Goal: Task Accomplishment & Management: Manage account settings

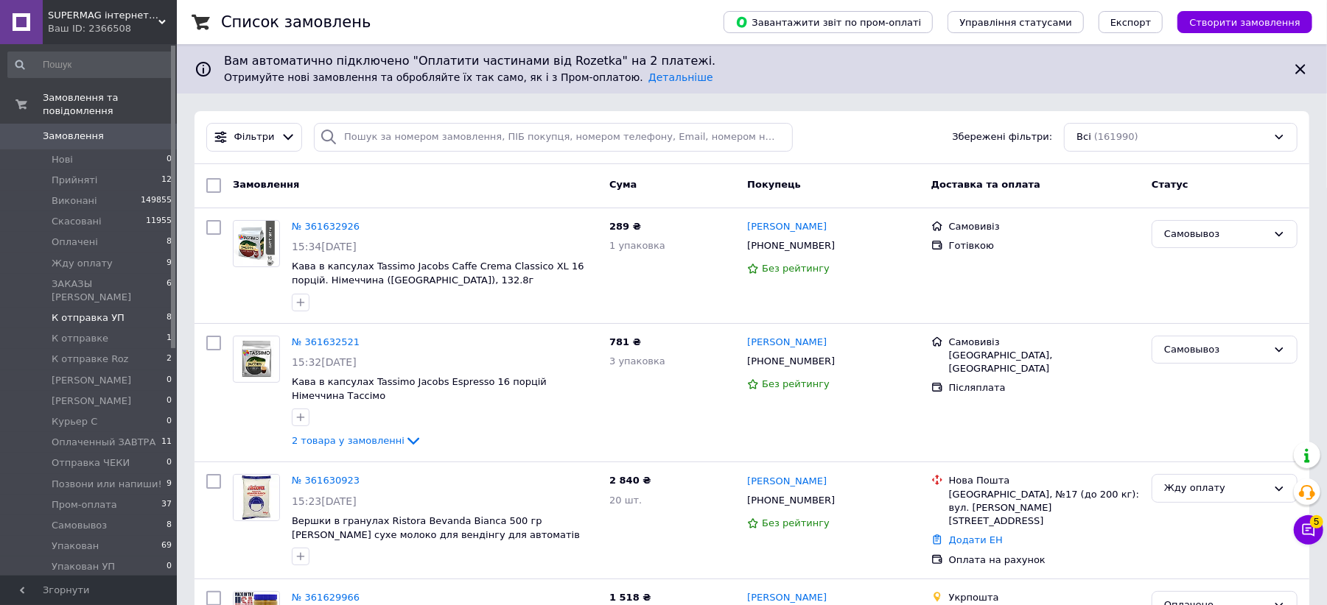
click at [93, 312] on span "К отправка УП" at bounding box center [88, 318] width 73 height 13
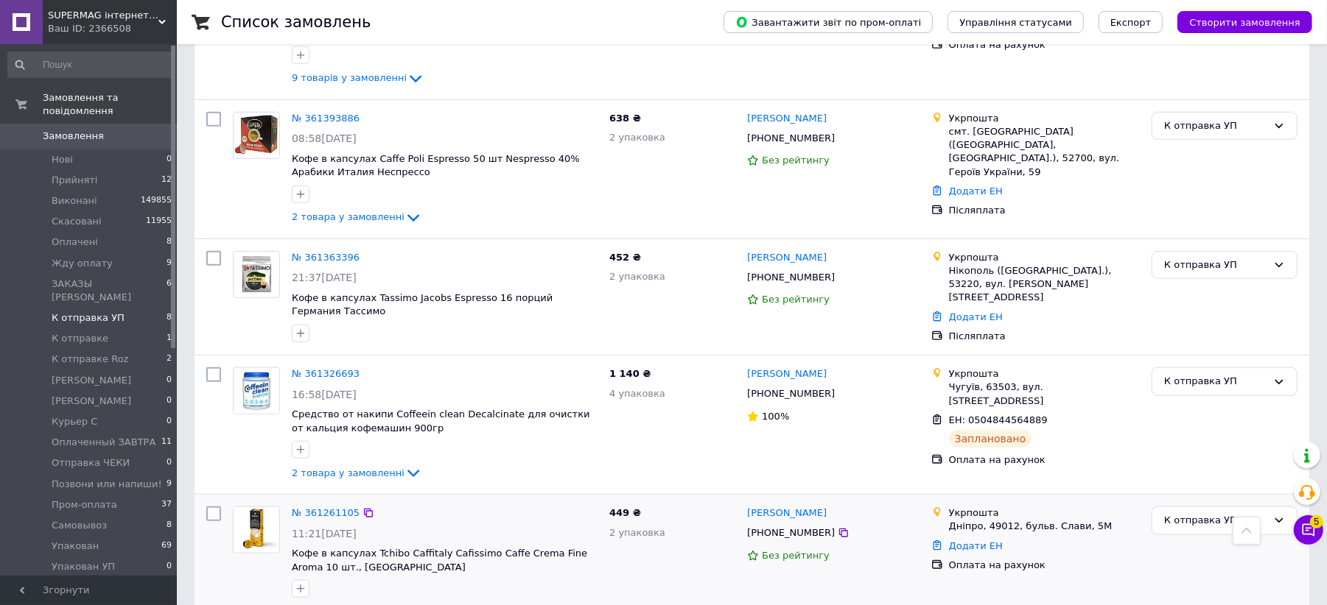
scroll to position [769, 0]
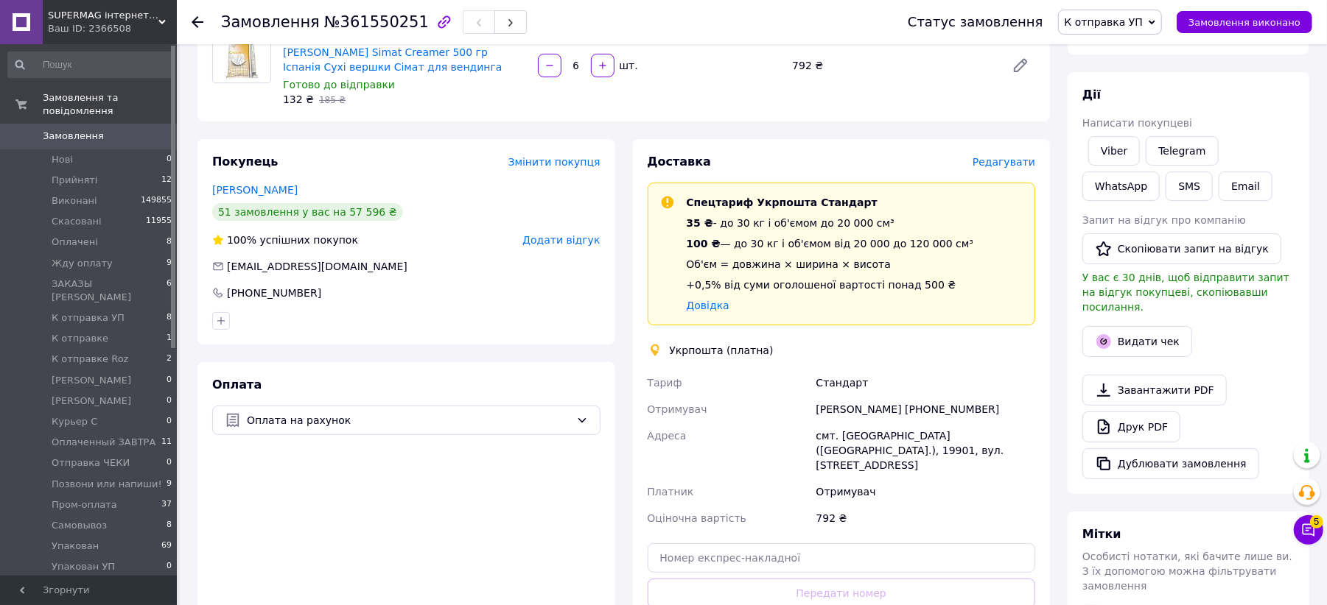
scroll to position [589, 0]
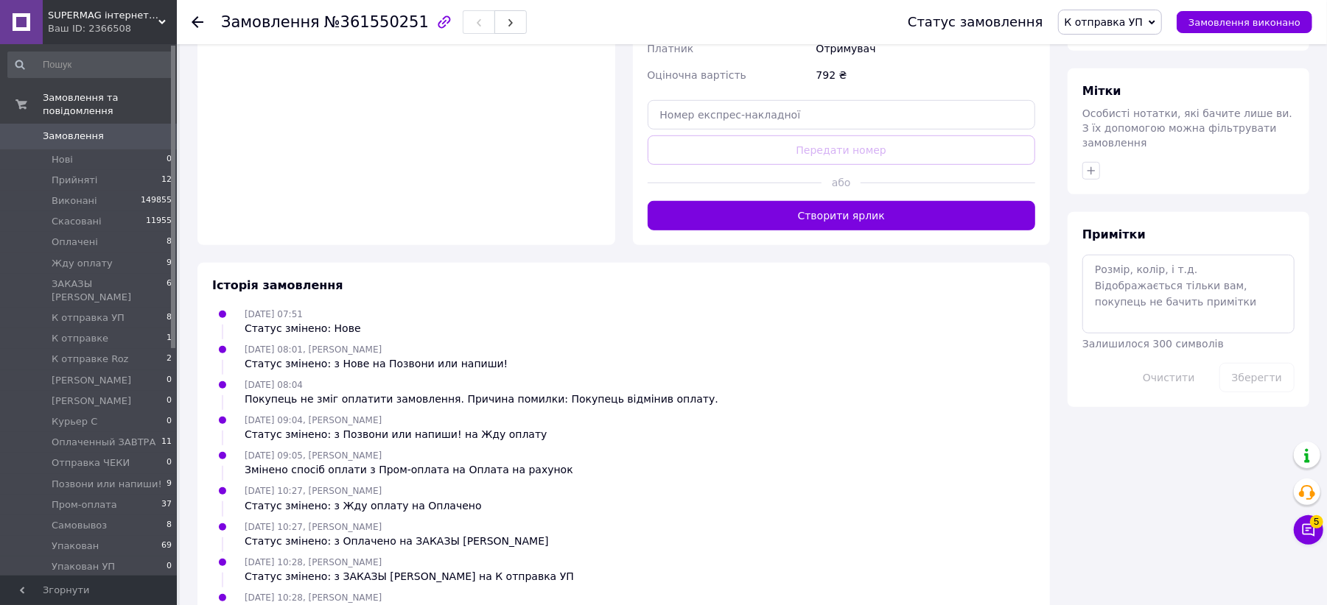
click at [761, 201] on button "Створити ярлик" at bounding box center [841, 215] width 388 height 29
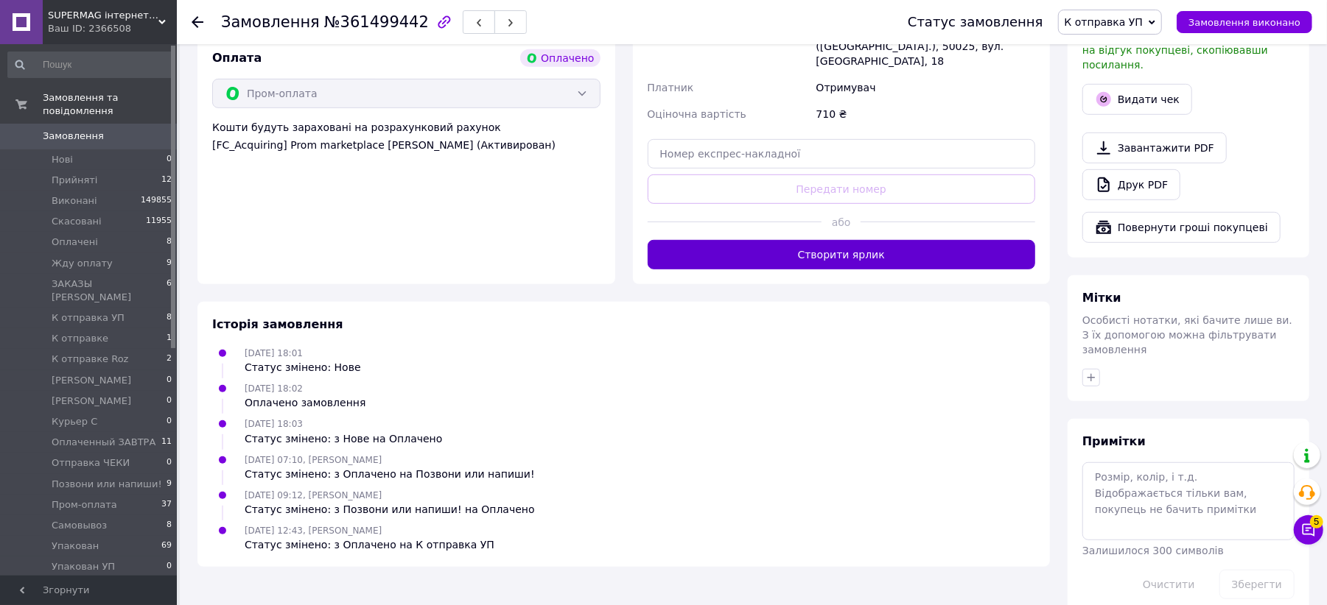
click at [790, 242] on button "Створити ярлик" at bounding box center [841, 254] width 388 height 29
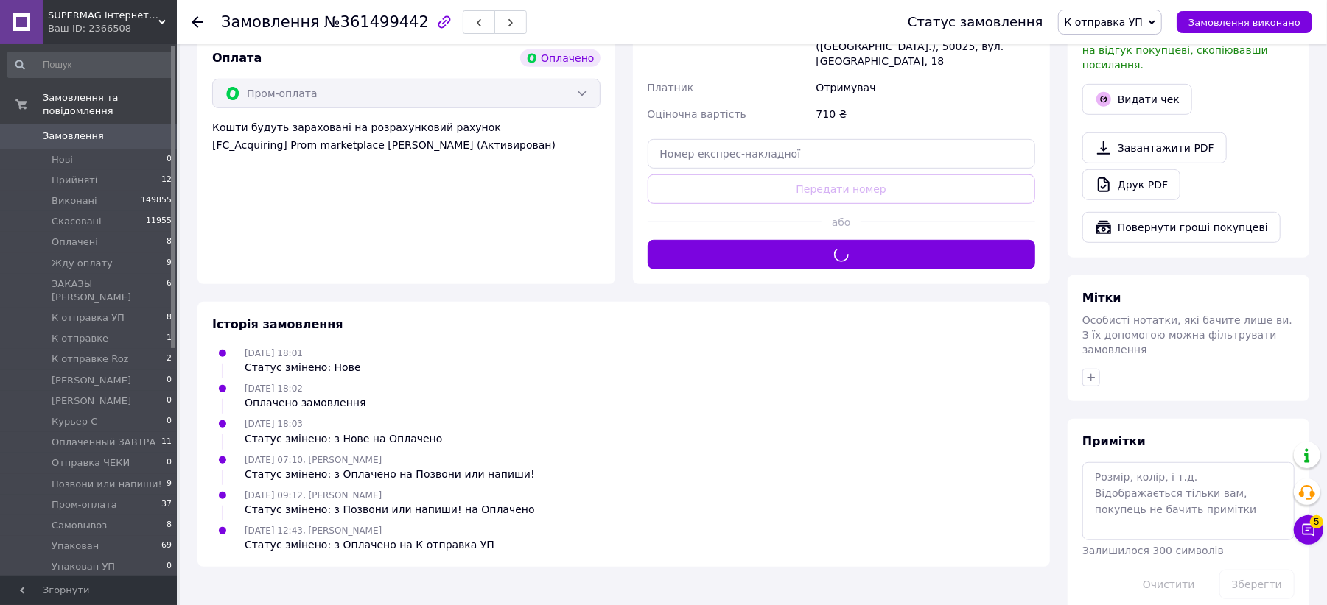
scroll to position [130, 0]
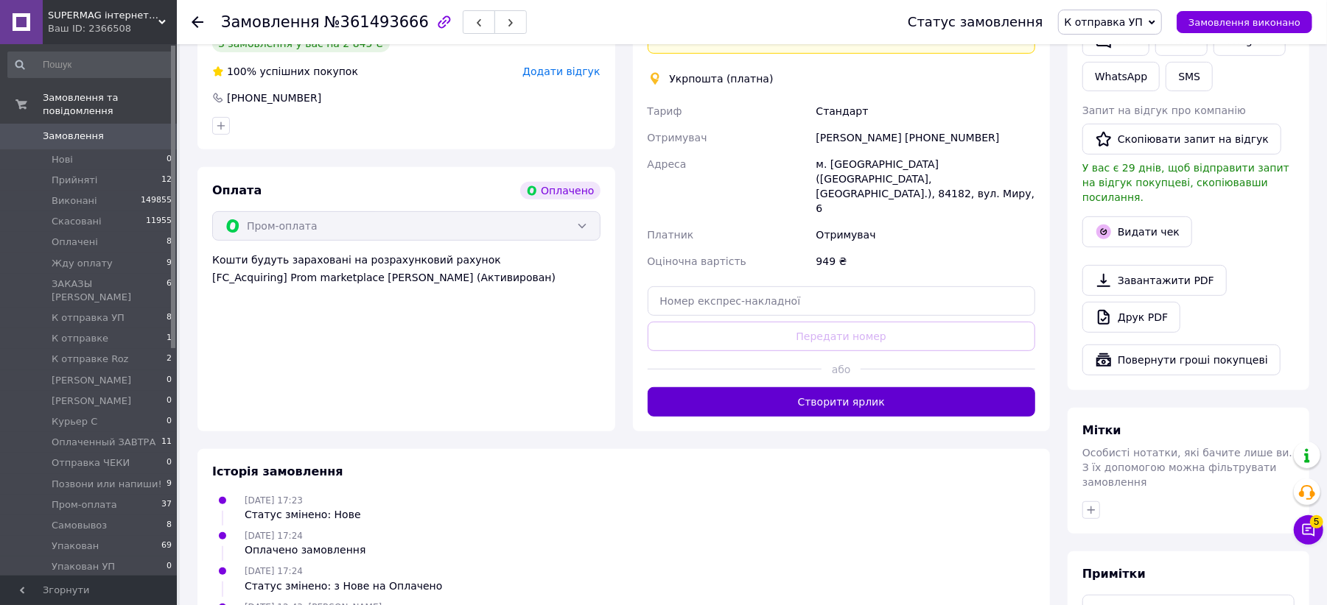
scroll to position [522, 0]
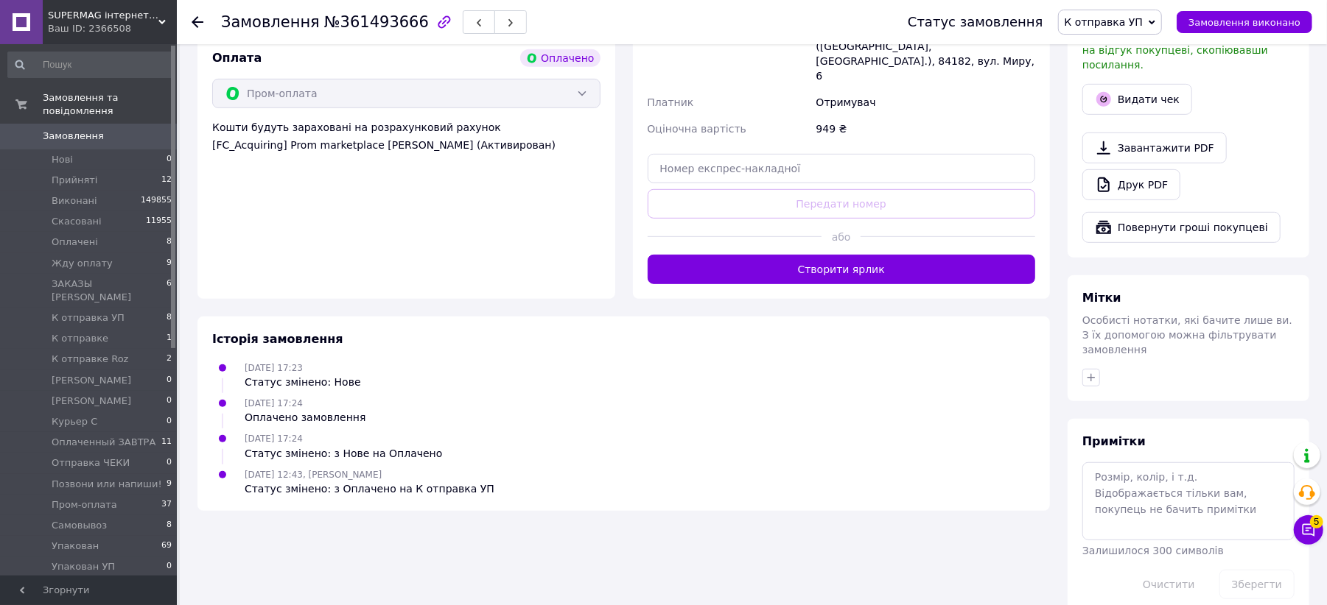
click at [823, 261] on div "Доставка Редагувати Вкажіть номер експрес-накладної Обов'язково введіть номер е…" at bounding box center [842, 68] width 418 height 461
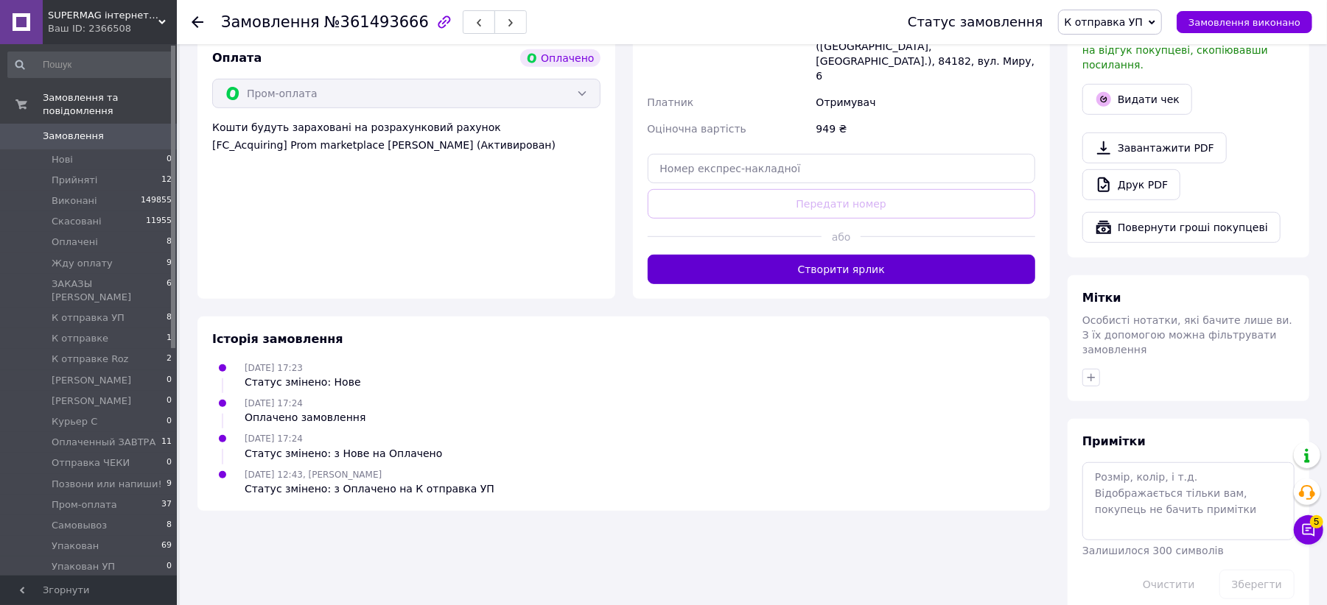
click at [815, 255] on button "Створити ярлик" at bounding box center [841, 269] width 388 height 29
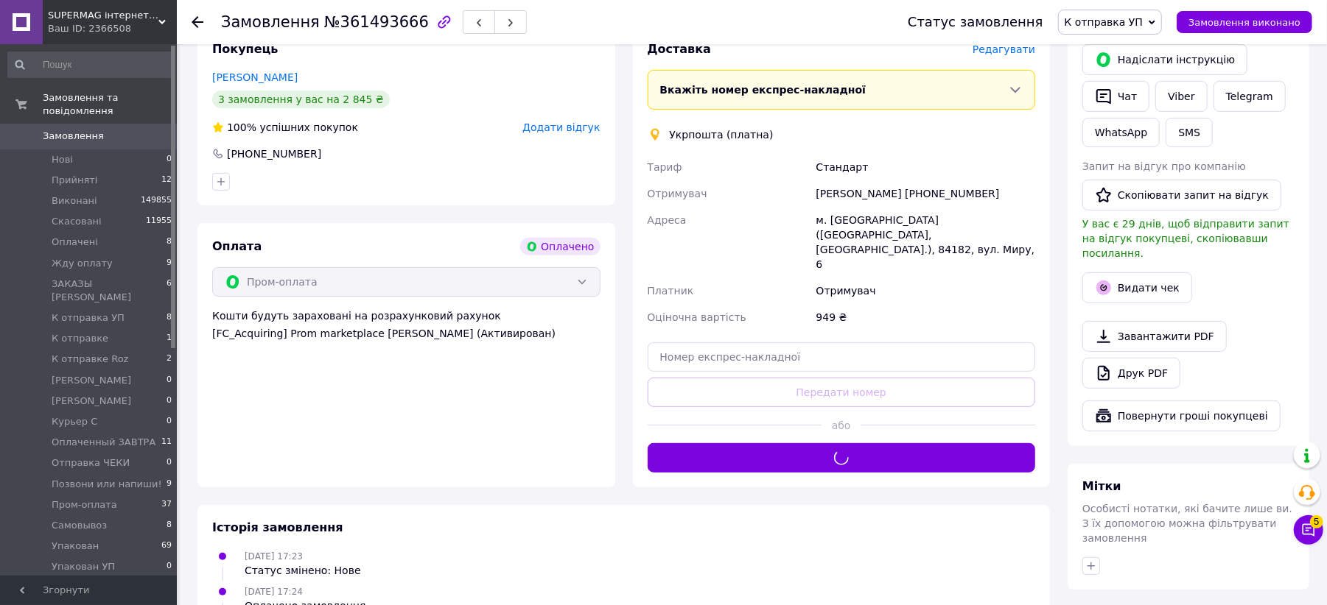
scroll to position [228, 0]
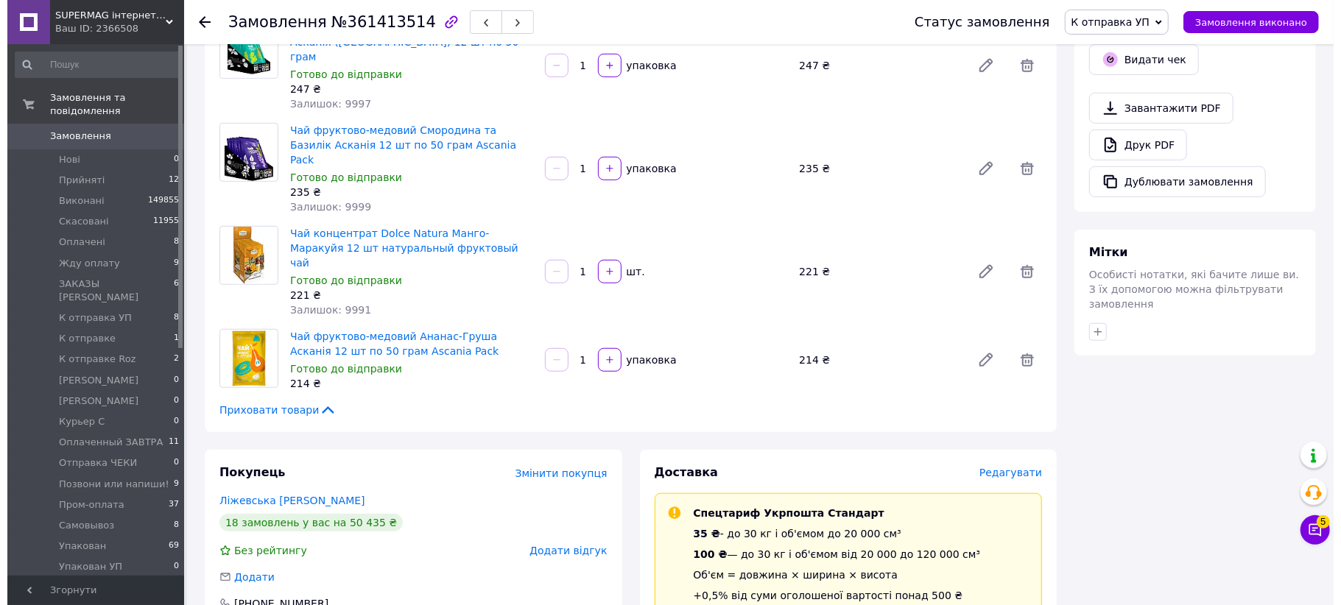
scroll to position [687, 0]
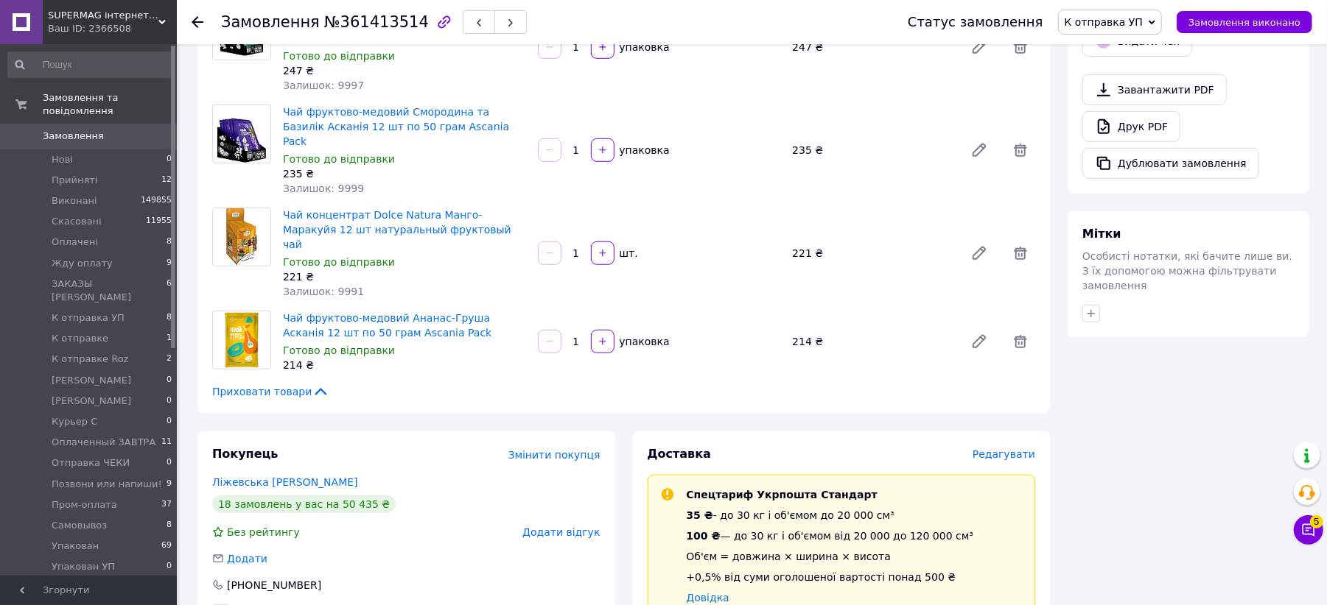
click at [1009, 449] on span "Редагувати" at bounding box center [1003, 455] width 63 height 12
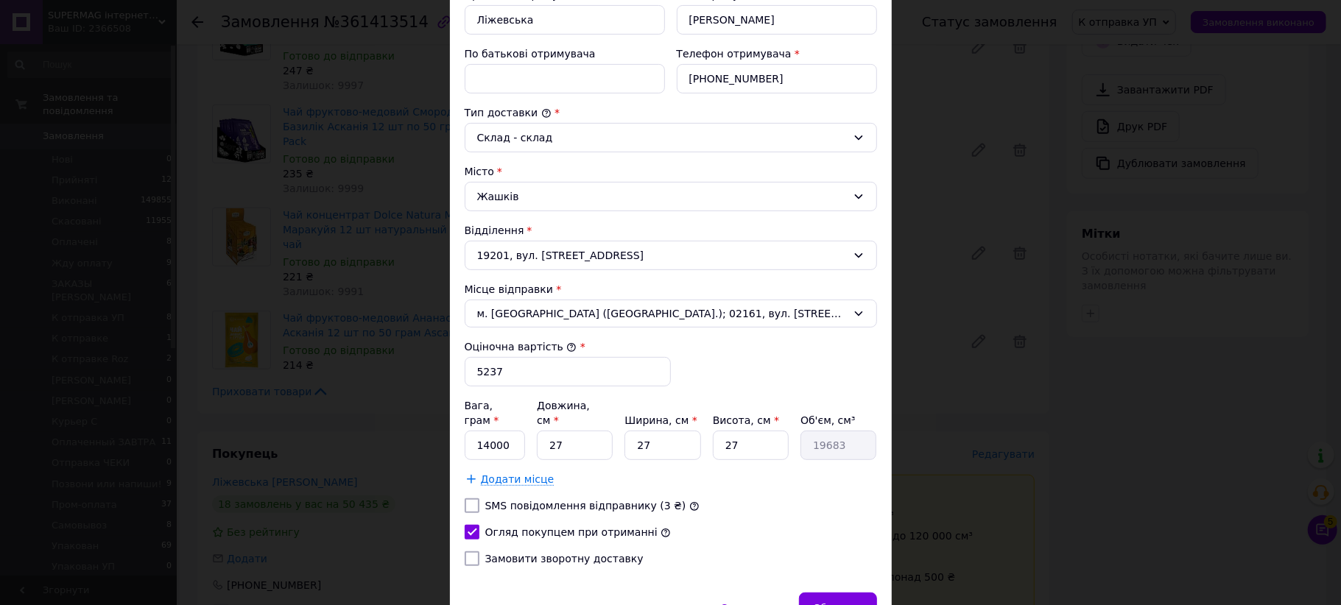
scroll to position [277, 0]
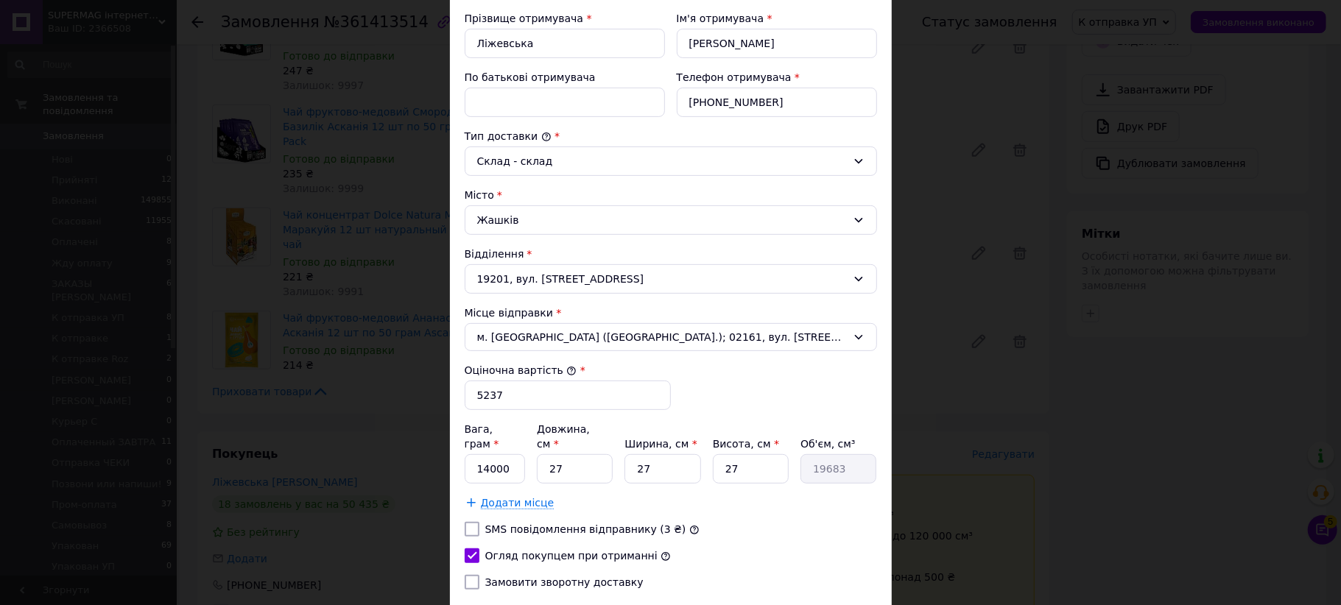
click at [490, 497] on span "Додати місце" at bounding box center [518, 503] width 74 height 13
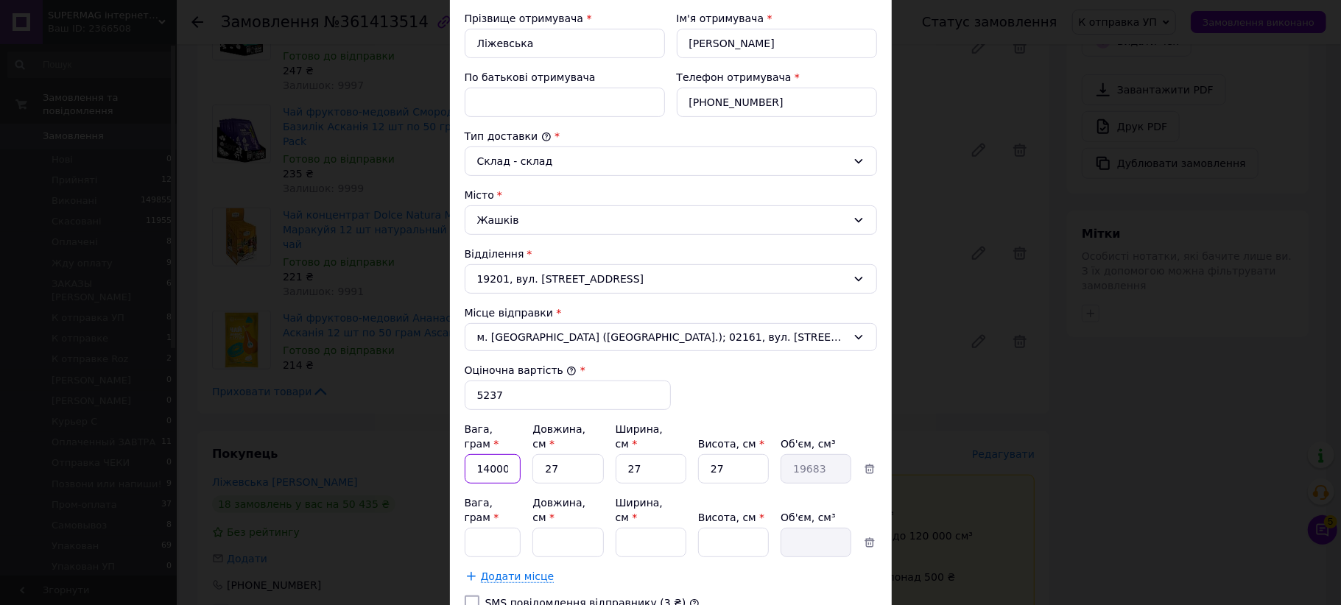
click at [505, 468] on input "14000" at bounding box center [493, 468] width 57 height 29
drag, startPoint x: 493, startPoint y: 457, endPoint x: 468, endPoint y: 460, distance: 24.5
click at [468, 460] on input "000" at bounding box center [493, 468] width 57 height 29
type input "9000"
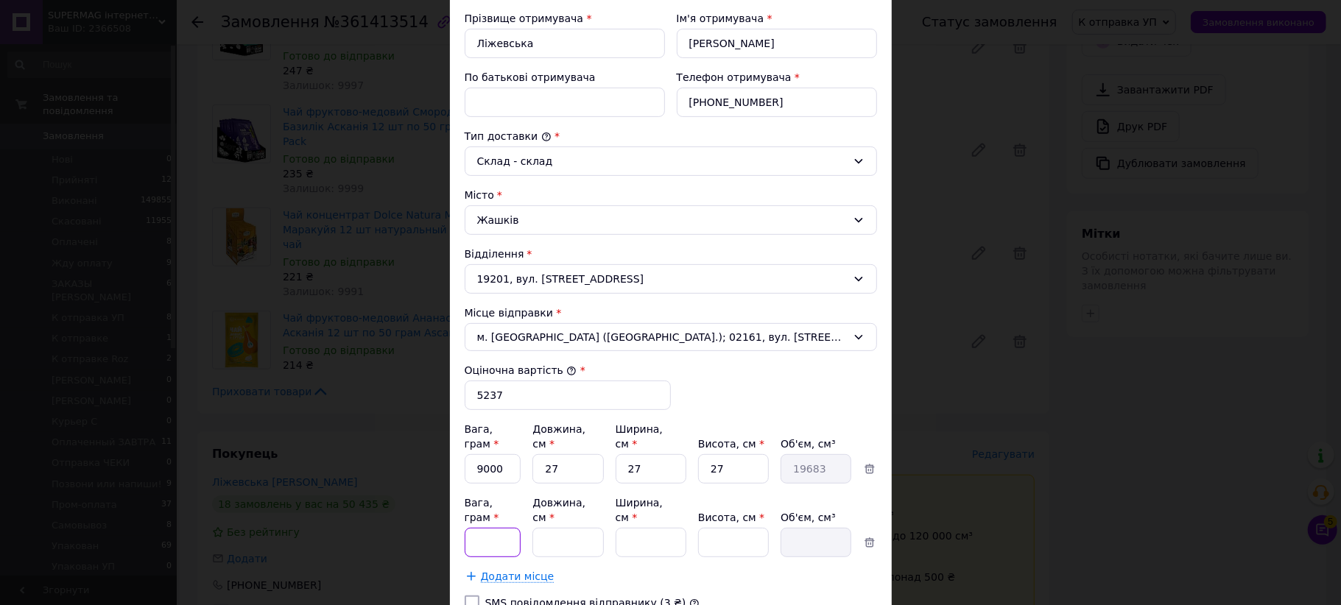
click at [495, 528] on input "Вага, грам *" at bounding box center [493, 542] width 57 height 29
type input "9000"
click at [758, 561] on div "Тариф * Стандарт Платник * Отримувач Прізвище отримувача * Ліжевська Ім'я отрим…" at bounding box center [671, 284] width 412 height 782
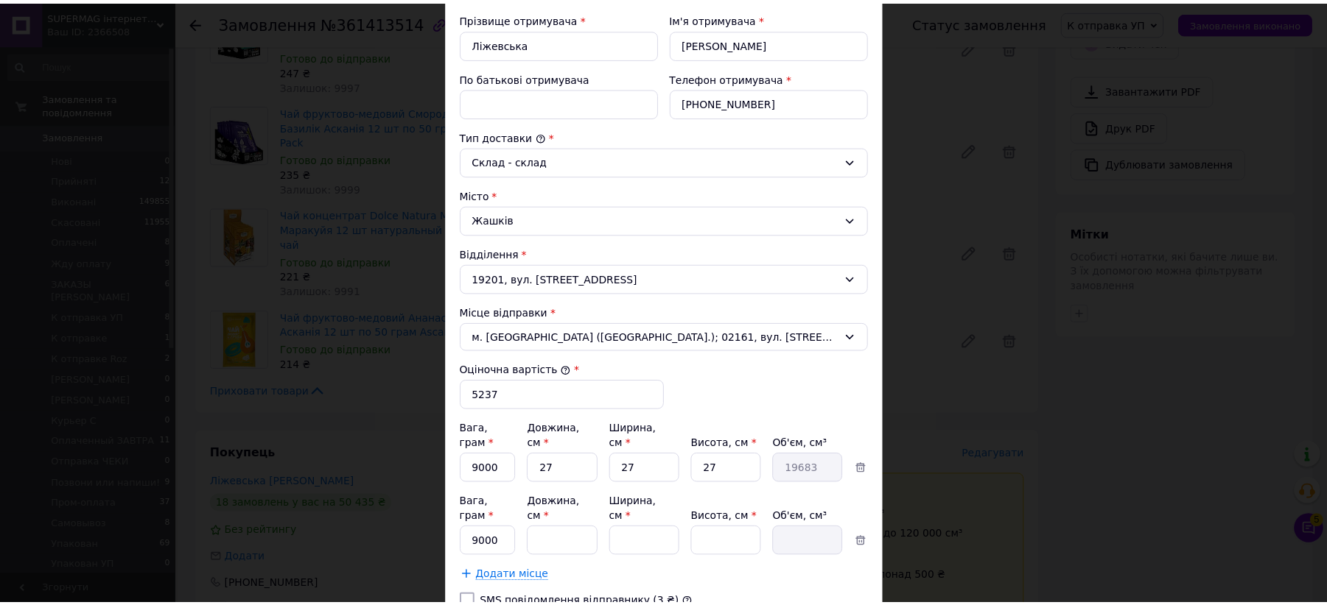
scroll to position [434, 0]
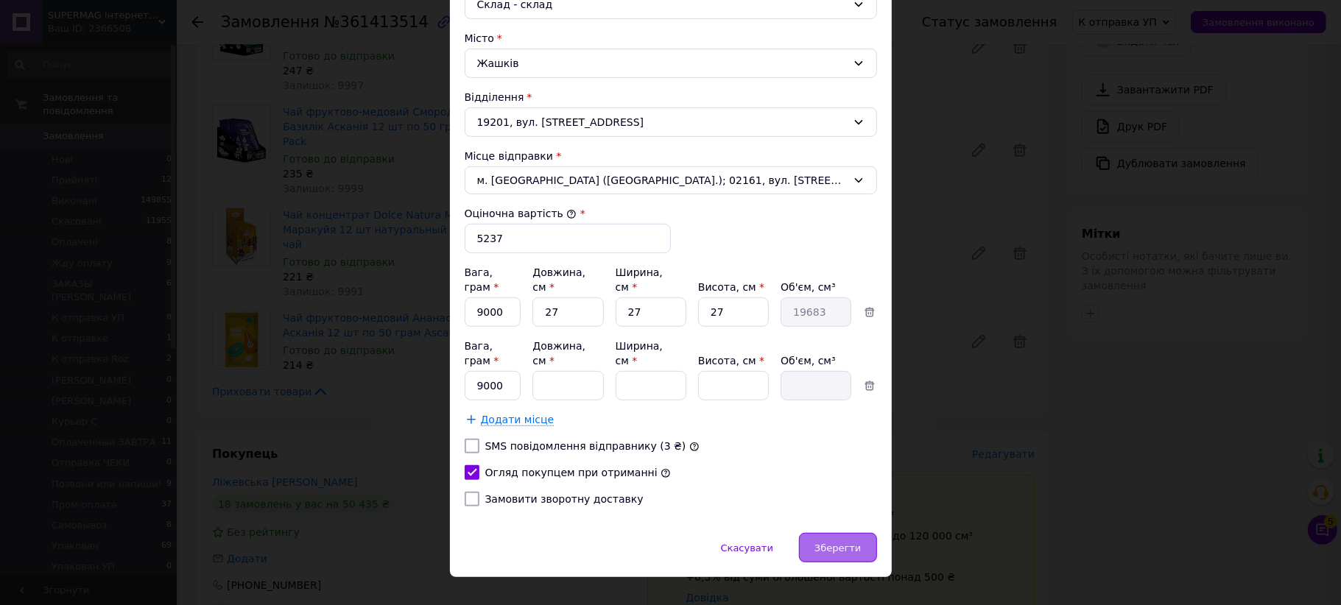
click at [817, 533] on div "Зберегти" at bounding box center [837, 547] width 77 height 29
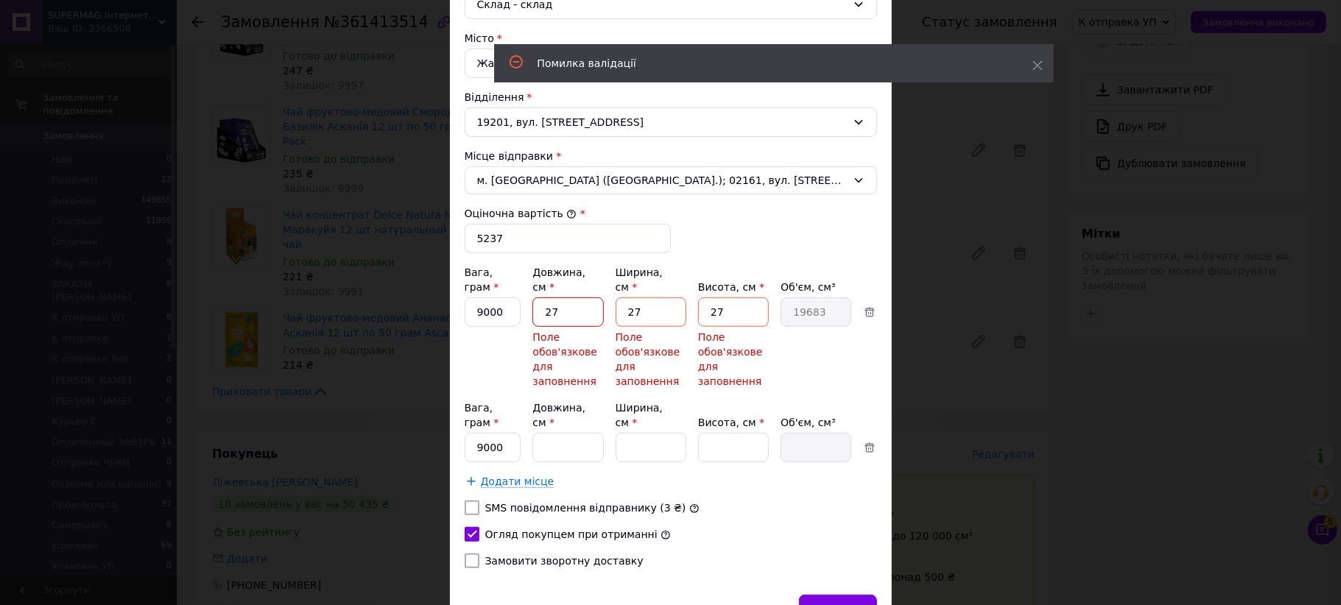
drag, startPoint x: 548, startPoint y: 306, endPoint x: 538, endPoint y: 304, distance: 10.5
click at [539, 305] on input "27" at bounding box center [568, 312] width 71 height 29
click at [588, 433] on input "Довжина, см *" at bounding box center [568, 447] width 71 height 29
paste input "27"
type input "27"
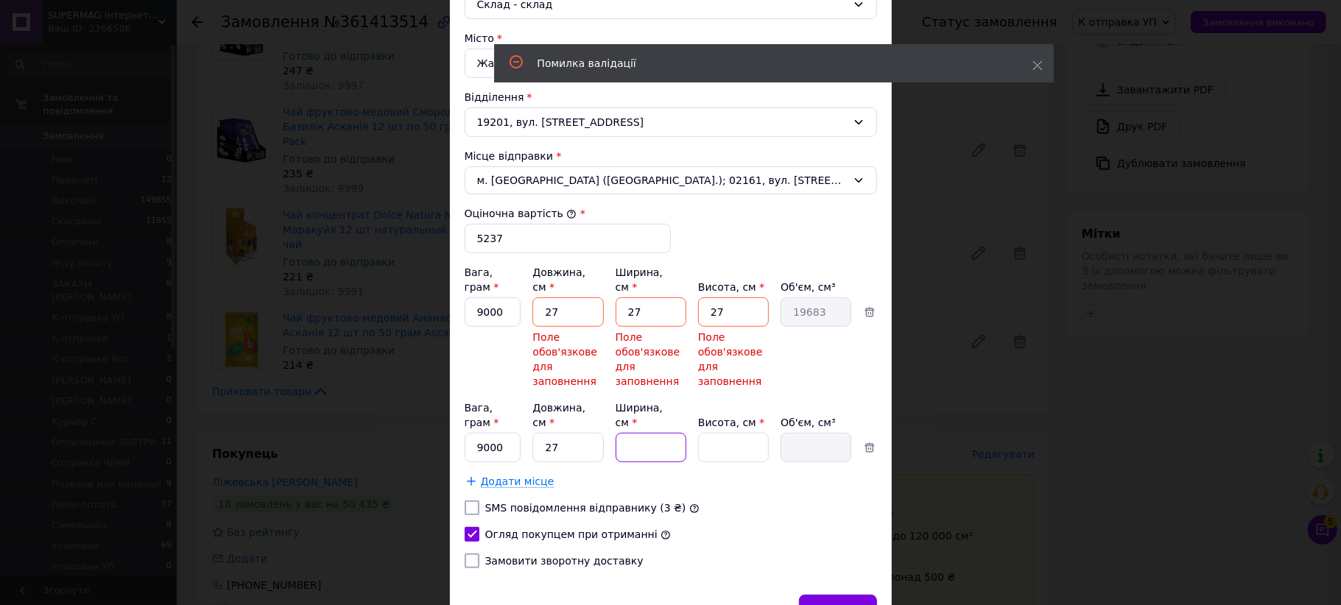
click at [658, 433] on input "Ширина, см *" at bounding box center [651, 447] width 71 height 29
paste input "27"
type input "27"
click at [765, 433] on input "Висота, см *" at bounding box center [733, 447] width 71 height 29
paste input "27"
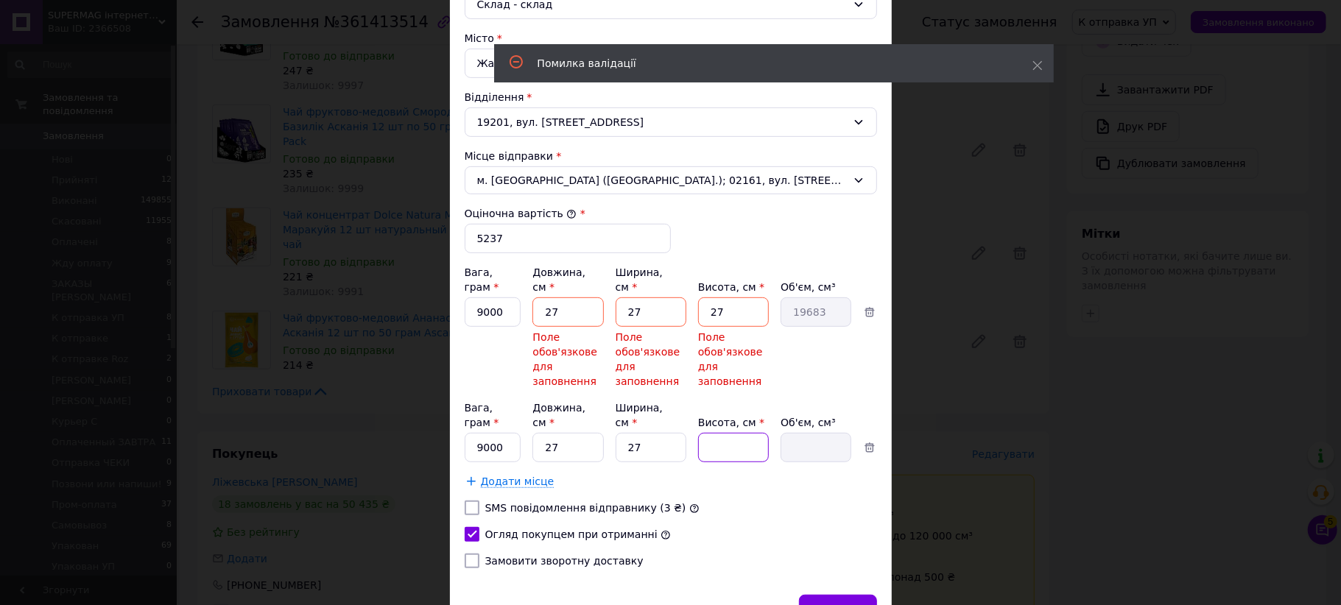
type input "27"
type input "19683"
type input "27"
click at [791, 501] on div "SMS повідомлення відправнику (3 ₴)" at bounding box center [671, 508] width 418 height 15
click at [854, 605] on span "Зберегти" at bounding box center [838, 610] width 46 height 11
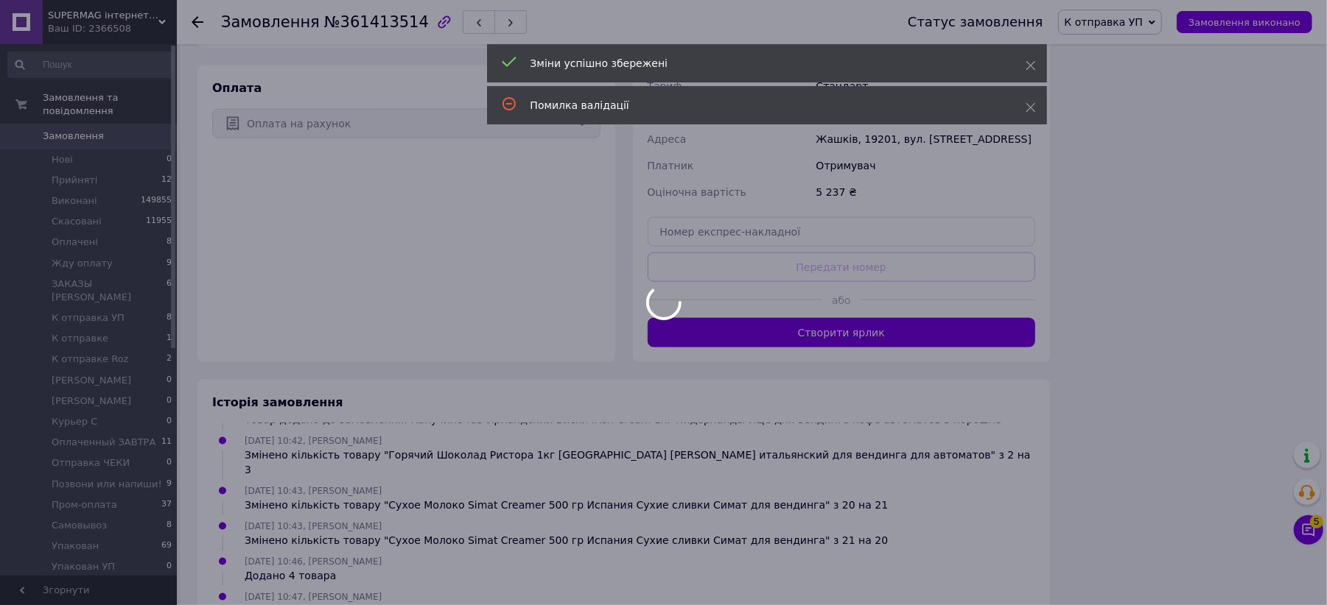
scroll to position [168, 0]
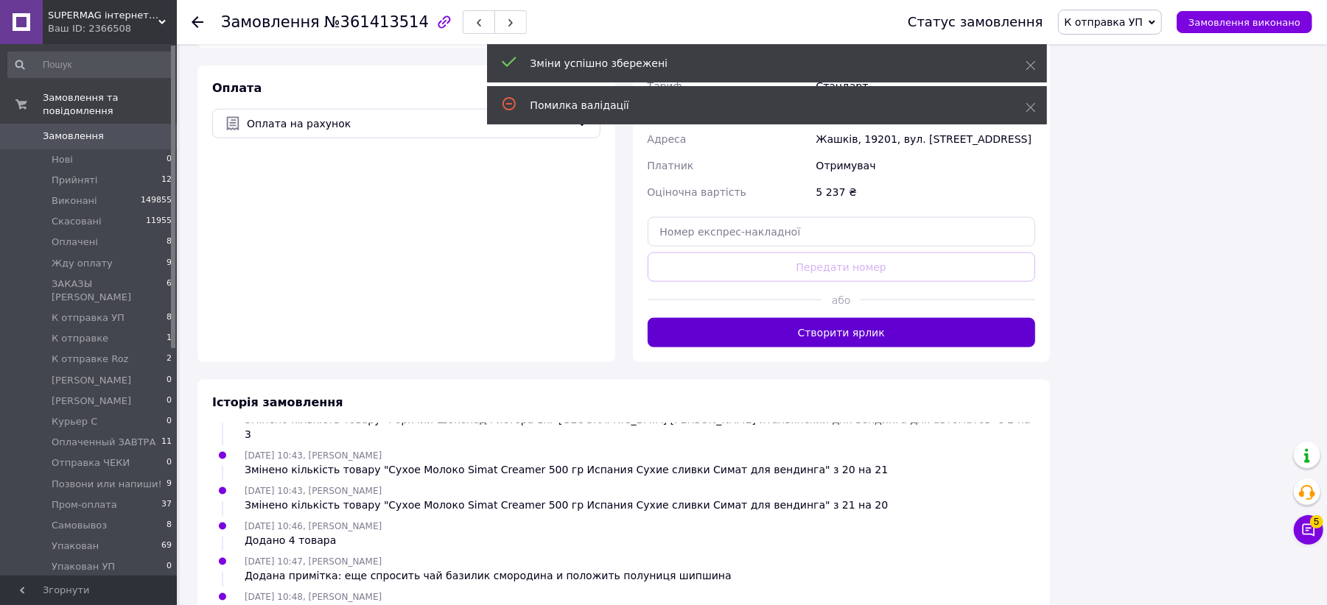
click at [744, 318] on button "Створити ярлик" at bounding box center [841, 332] width 388 height 29
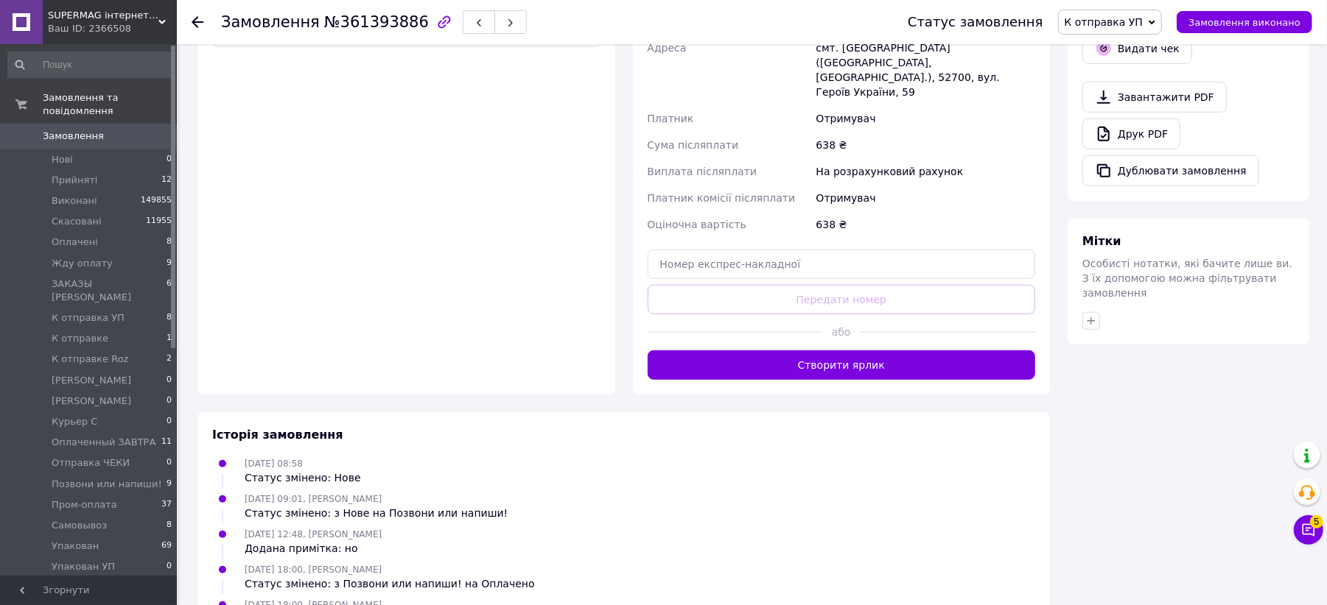
scroll to position [687, 0]
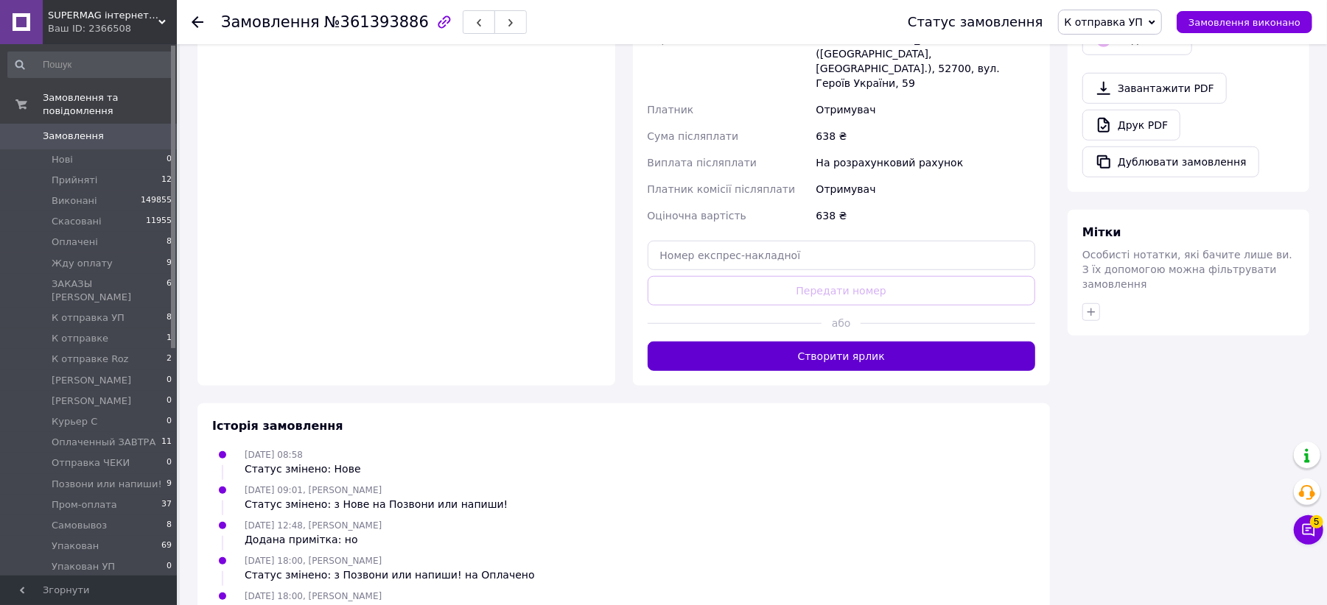
click at [758, 342] on button "Створити ярлик" at bounding box center [841, 356] width 388 height 29
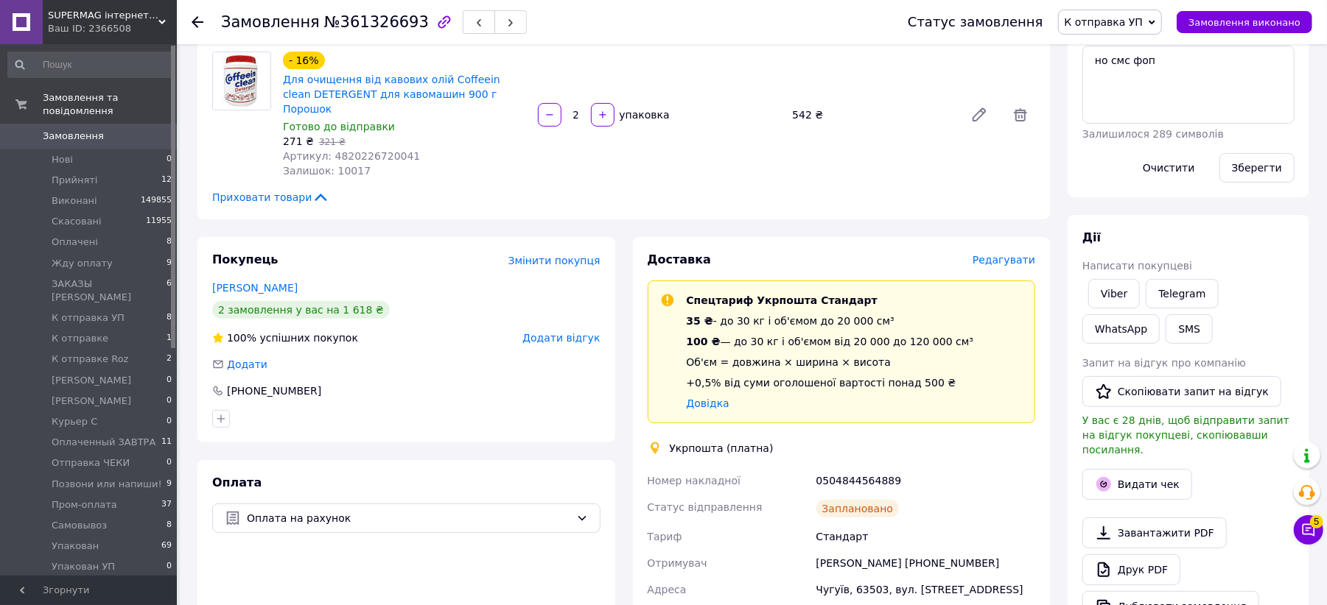
scroll to position [196, 0]
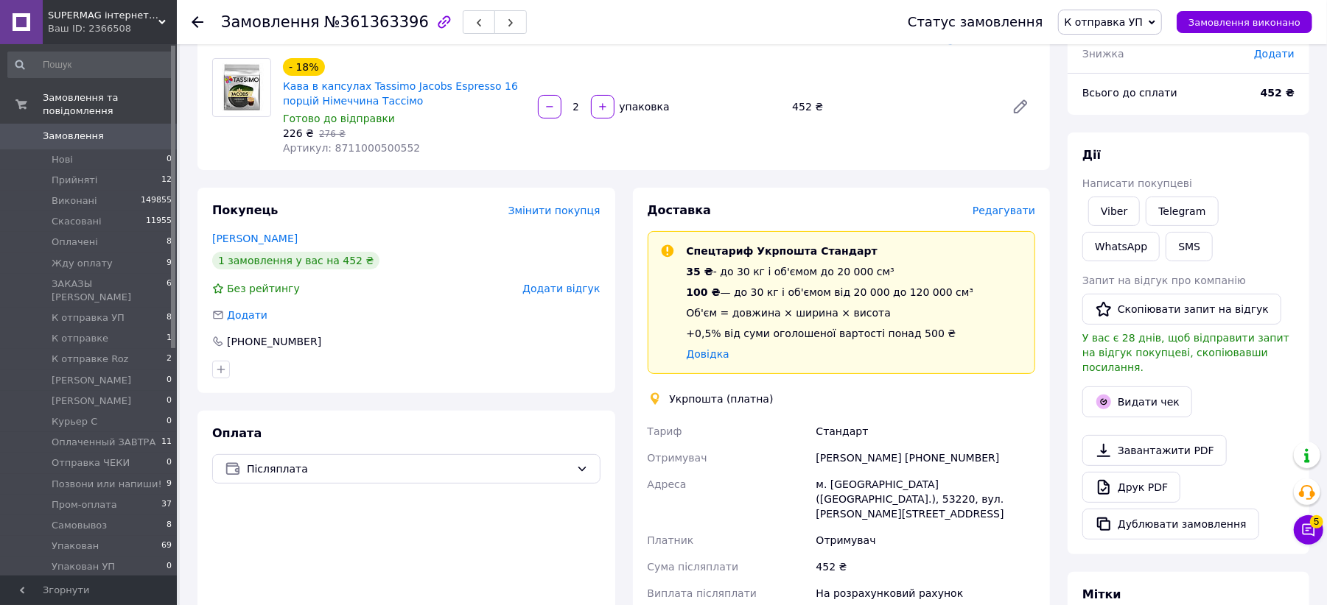
scroll to position [539, 0]
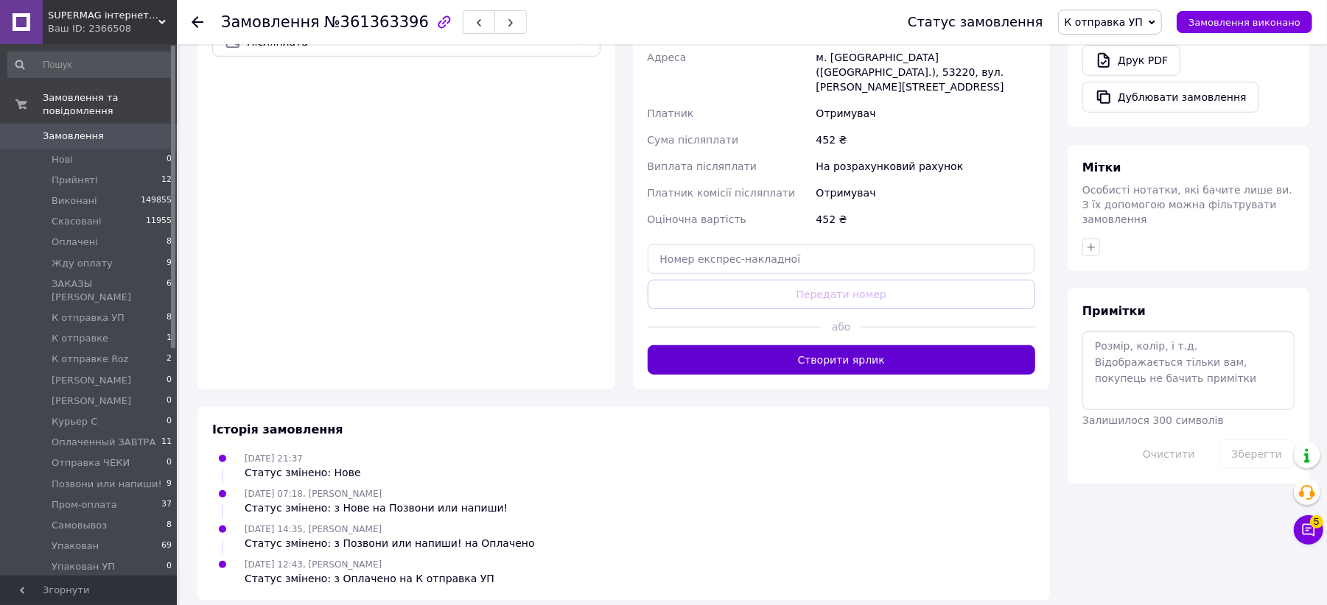
click at [840, 349] on button "Створити ярлик" at bounding box center [841, 359] width 388 height 29
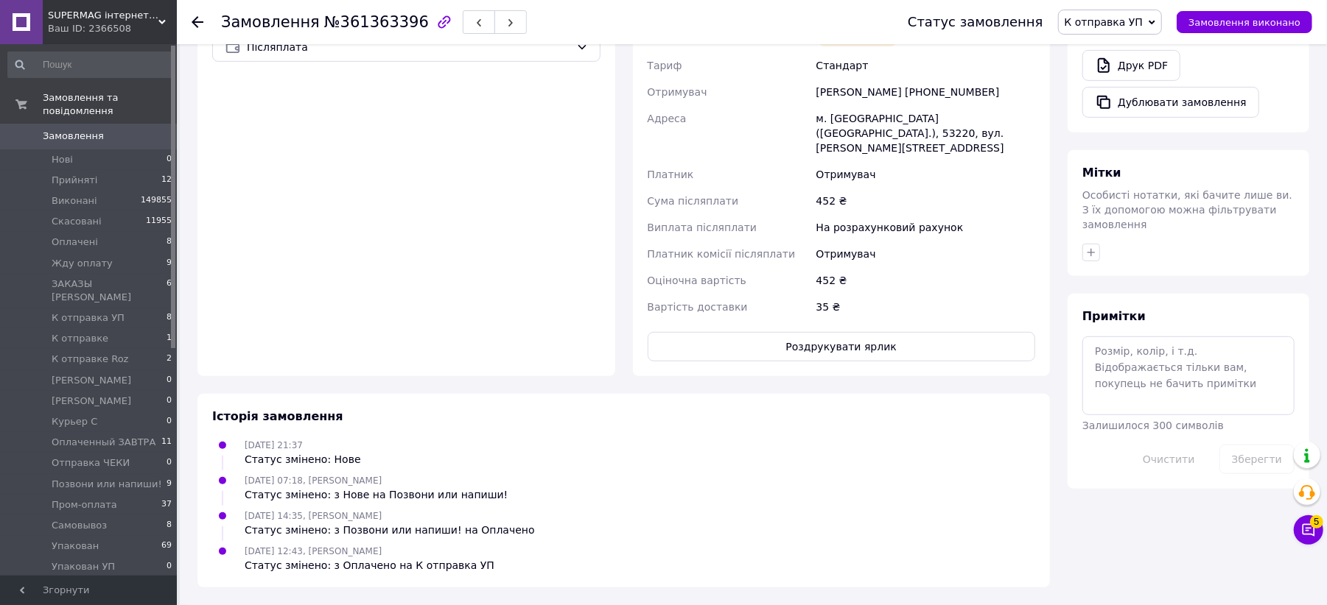
scroll to position [519, 0]
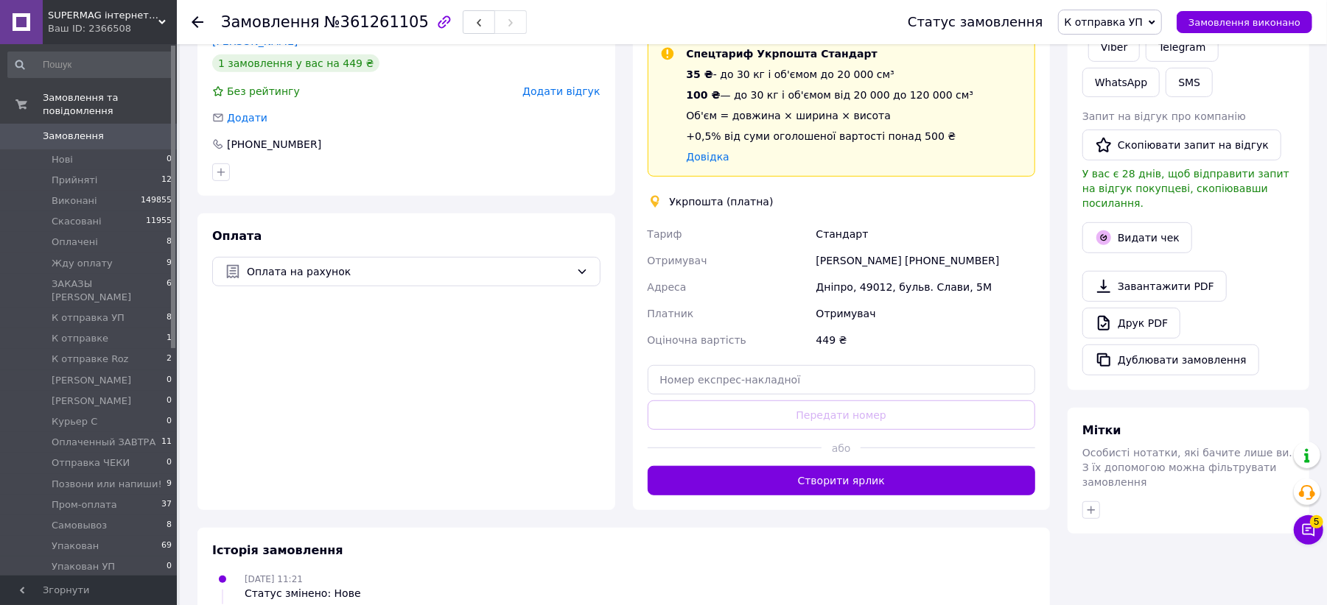
scroll to position [491, 0]
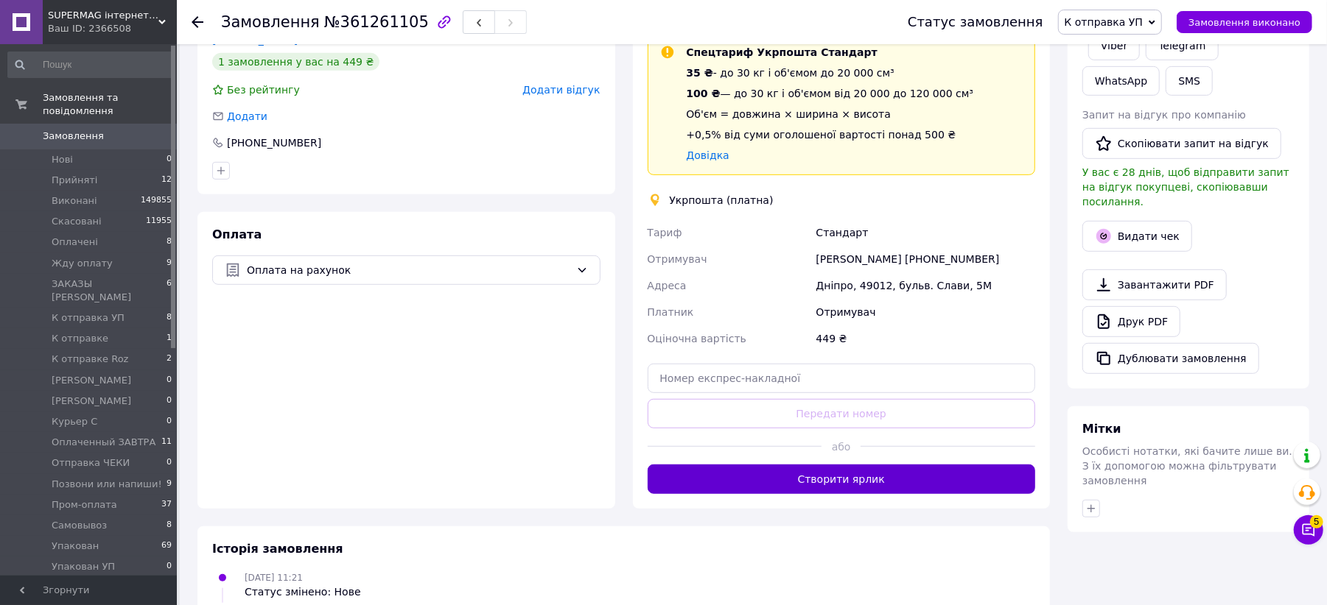
click at [809, 465] on button "Створити ярлик" at bounding box center [841, 479] width 388 height 29
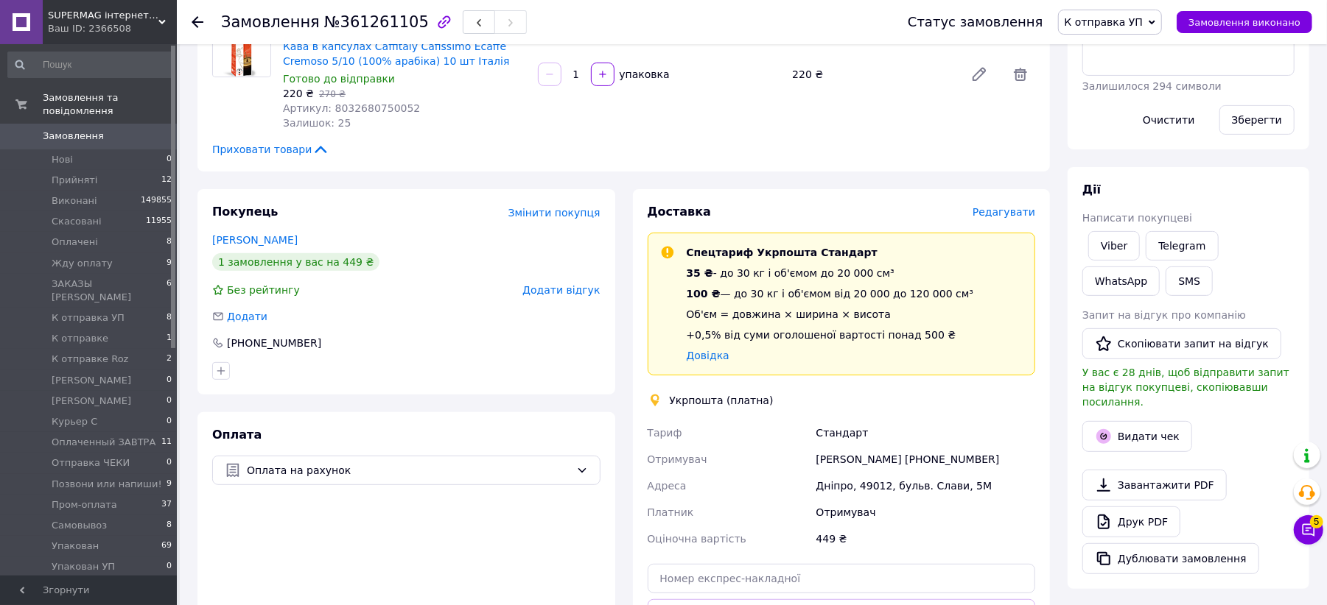
scroll to position [225, 0]
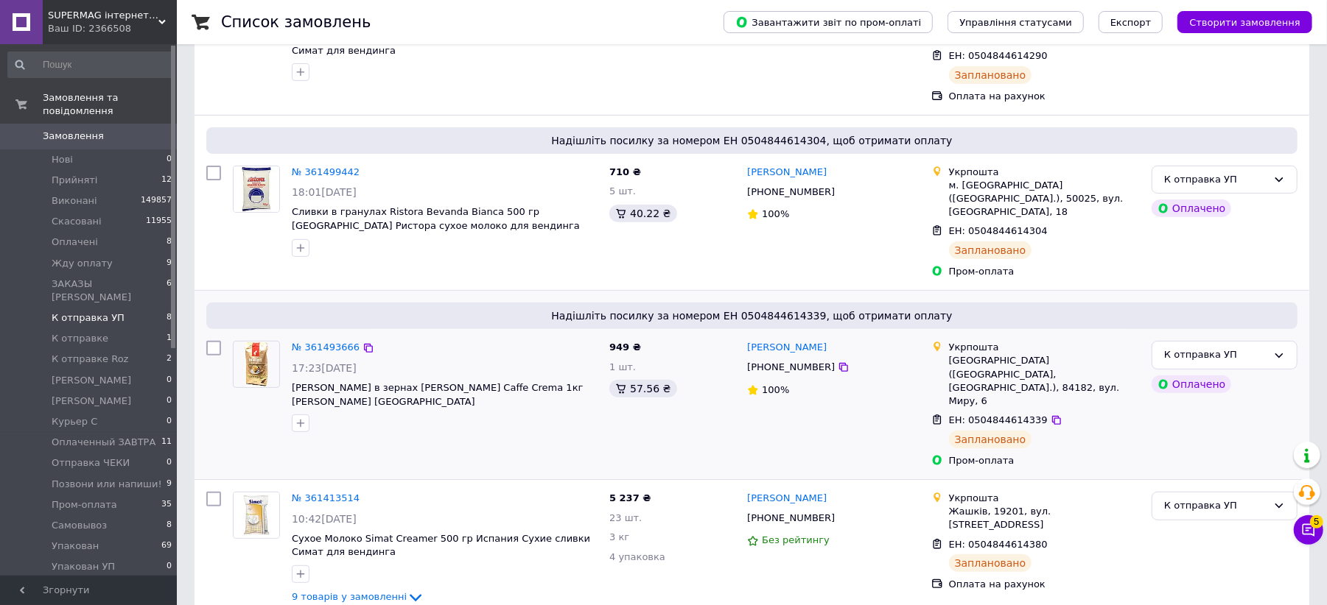
scroll to position [295, 0]
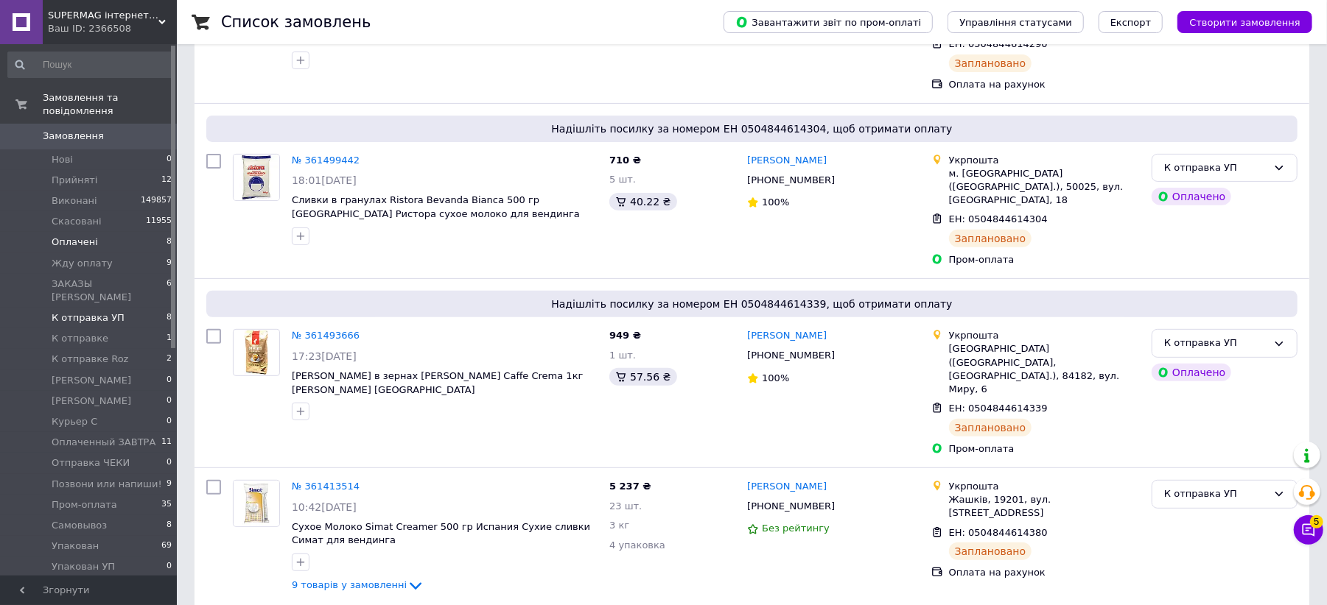
click at [92, 236] on span "Оплачені" at bounding box center [75, 242] width 46 height 13
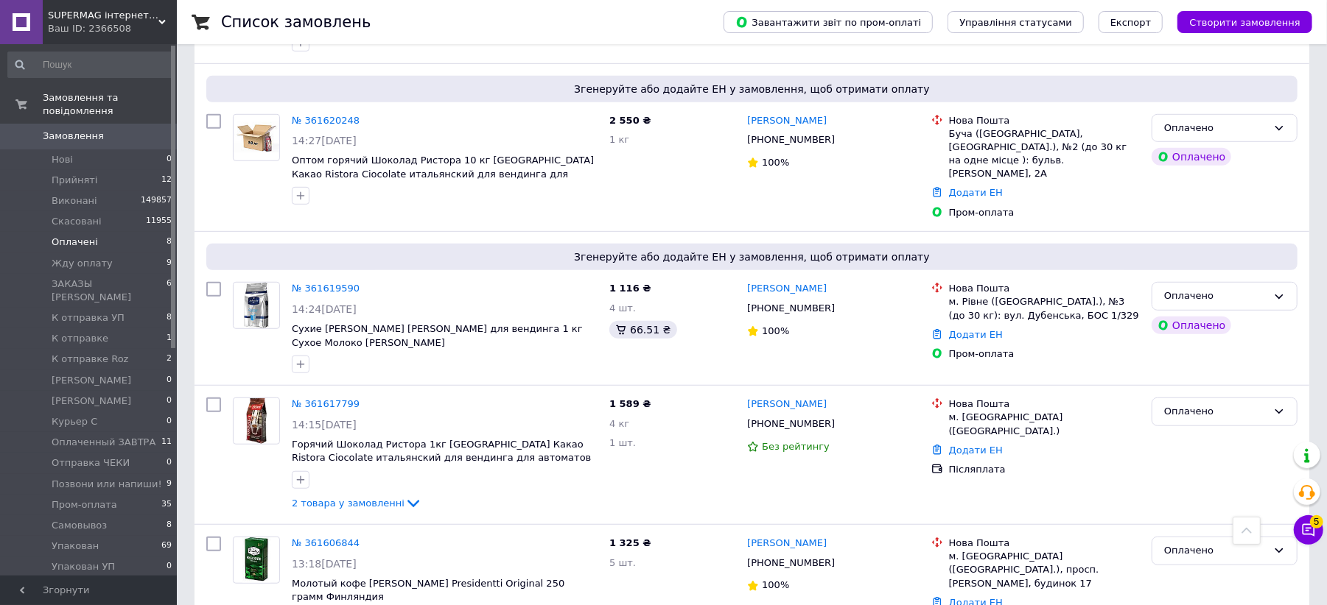
scroll to position [749, 0]
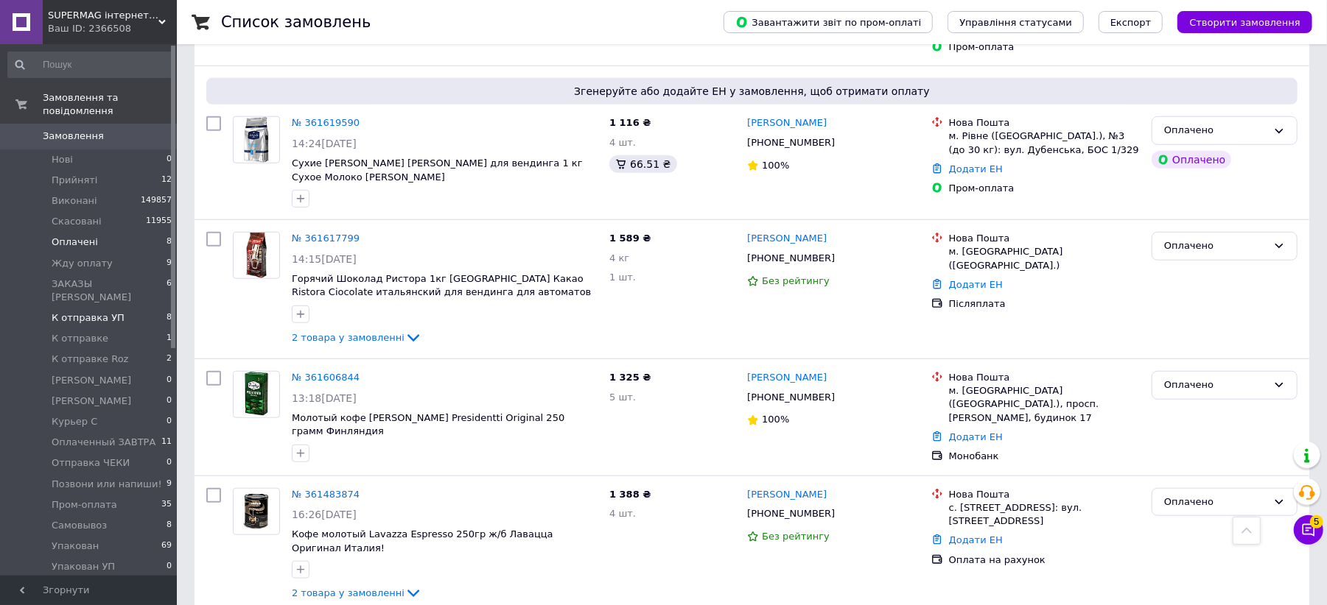
click at [110, 312] on span "К отправка УП" at bounding box center [88, 318] width 73 height 13
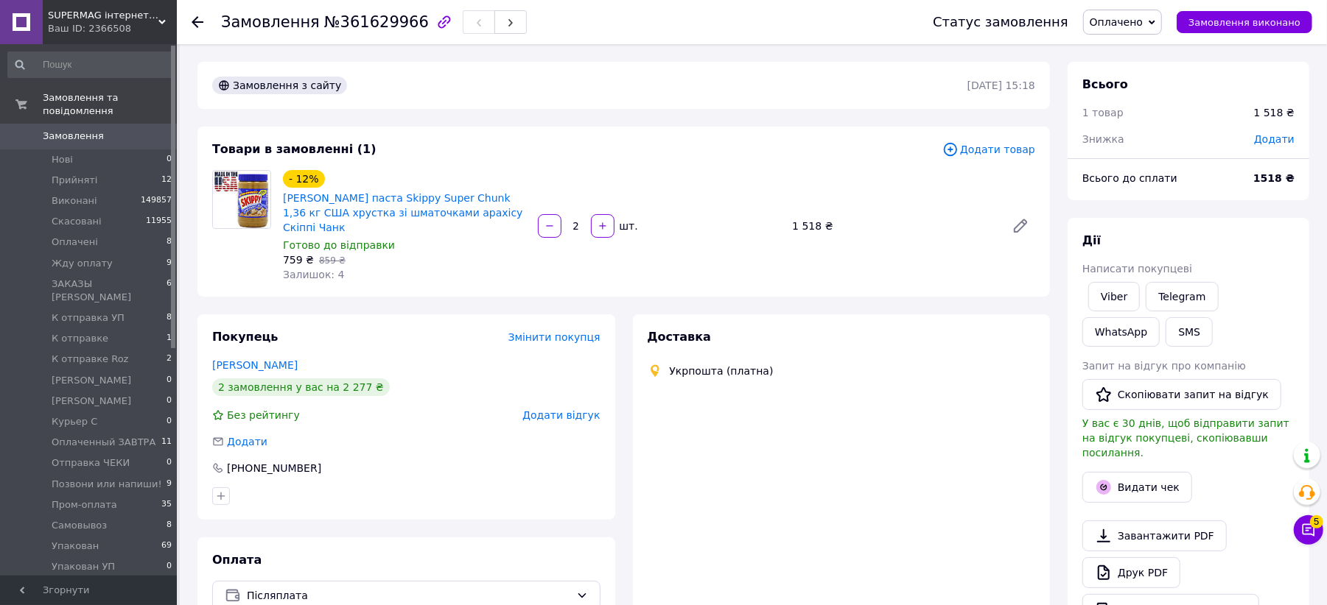
click at [505, 121] on div "Замовлення з сайту [DATE] 15:18 Товари в замовленні (1) Додати товар - 12% Арах…" at bounding box center [624, 529] width 870 height 935
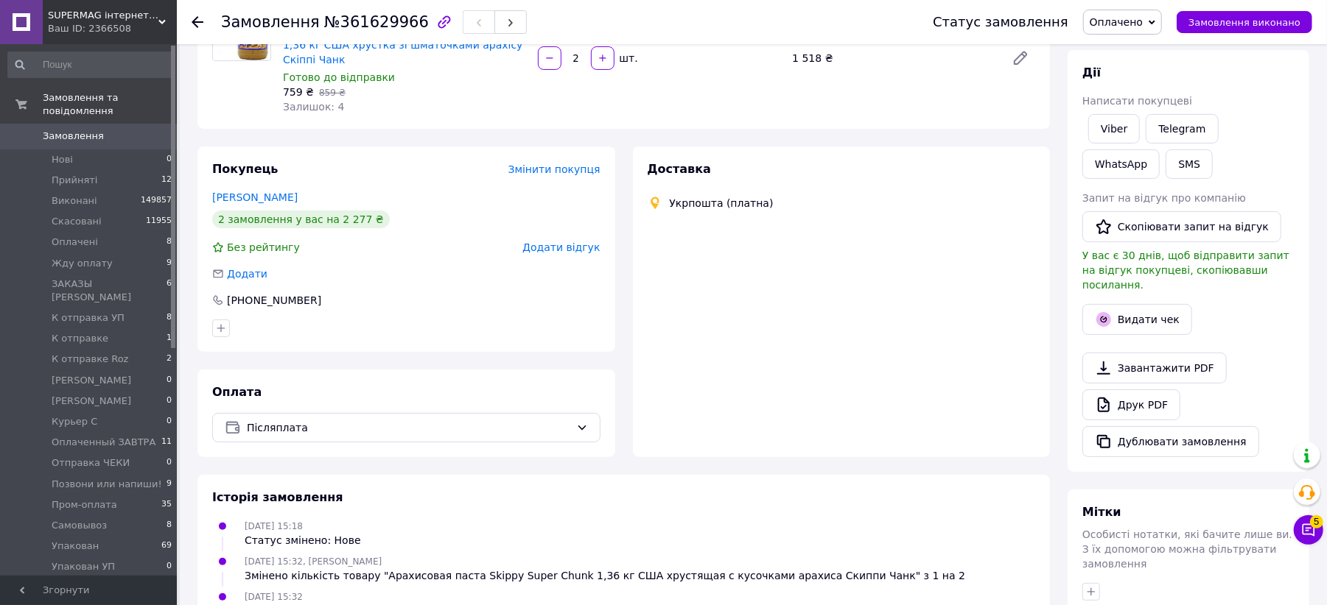
scroll to position [382, 0]
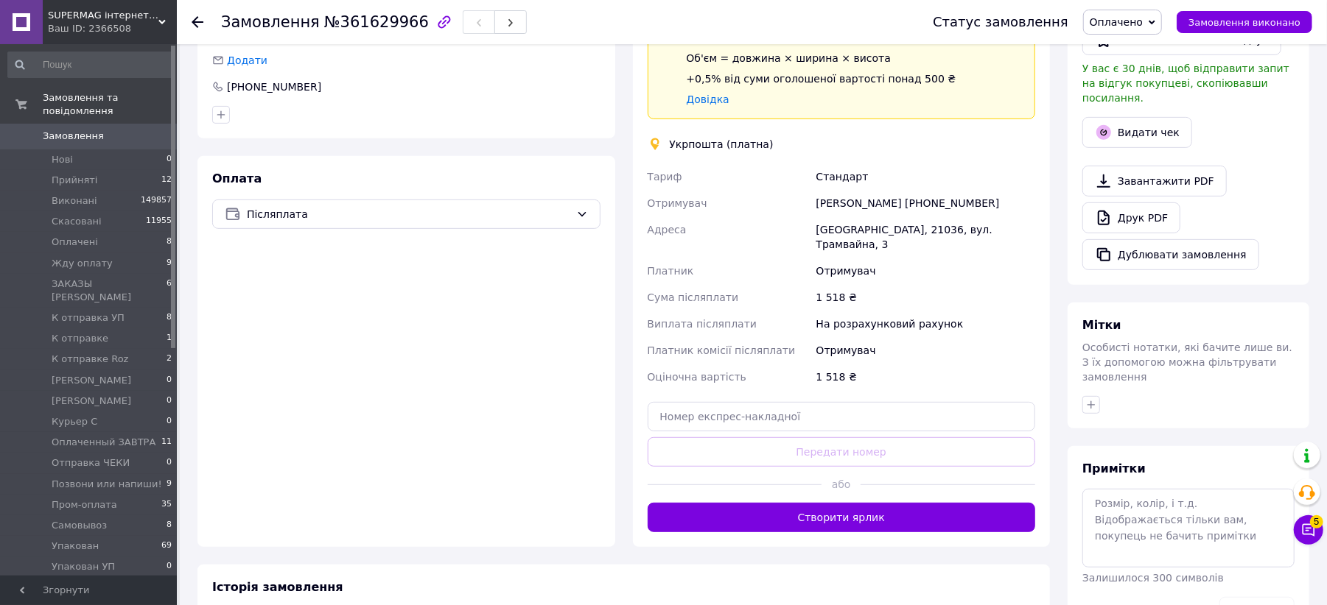
click at [828, 217] on div "[GEOGRAPHIC_DATA], 21036, вул. Трамвайна, 3" at bounding box center [925, 237] width 225 height 41
copy div "[GEOGRAPHIC_DATA]"
drag, startPoint x: 931, startPoint y: 281, endPoint x: 772, endPoint y: 189, distance: 184.2
click at [930, 311] on div "На розрахунковий рахунок" at bounding box center [925, 324] width 225 height 27
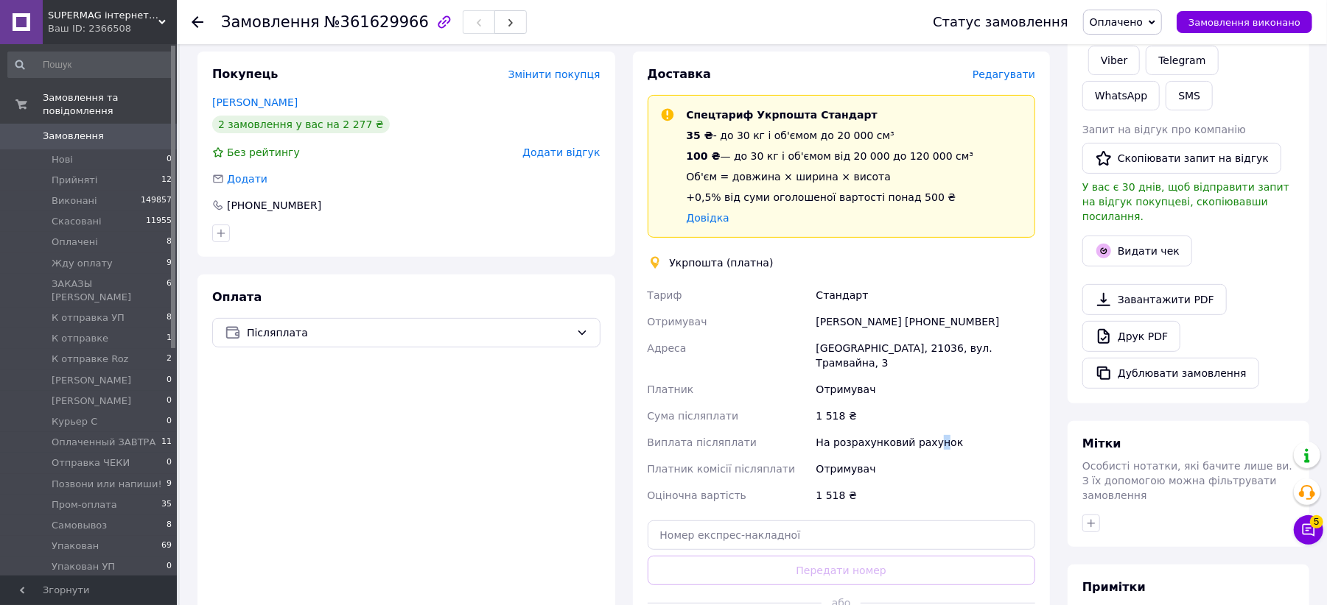
scroll to position [87, 0]
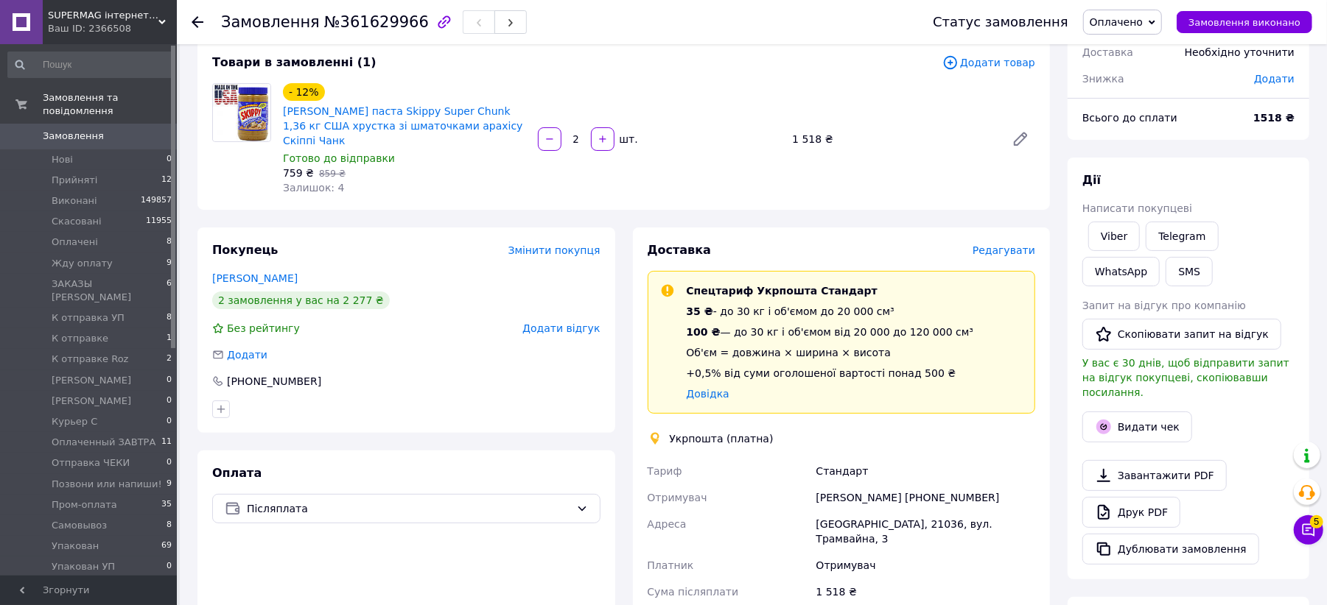
click at [1260, 112] on div "1518 ₴" at bounding box center [1273, 118] width 59 height 32
copy b "1518"
drag, startPoint x: 1217, startPoint y: 150, endPoint x: 859, endPoint y: 10, distance: 384.4
click at [1209, 149] on div "Всього 1 товар 1 518 ₴ Доставка Необхідно уточнити Знижка Додати Всього до спла…" at bounding box center [1188, 455] width 242 height 961
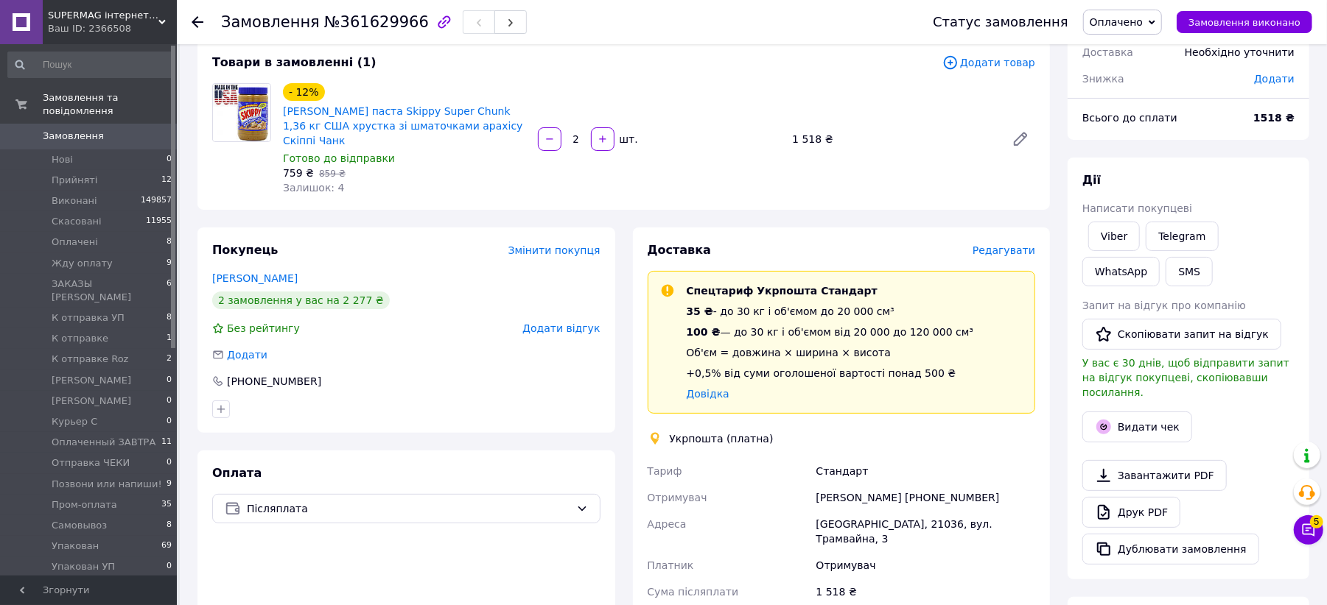
click at [1111, 29] on span "Оплачено" at bounding box center [1122, 22] width 79 height 25
click at [1156, 161] on li "К отправка УП" at bounding box center [1152, 162] width 138 height 22
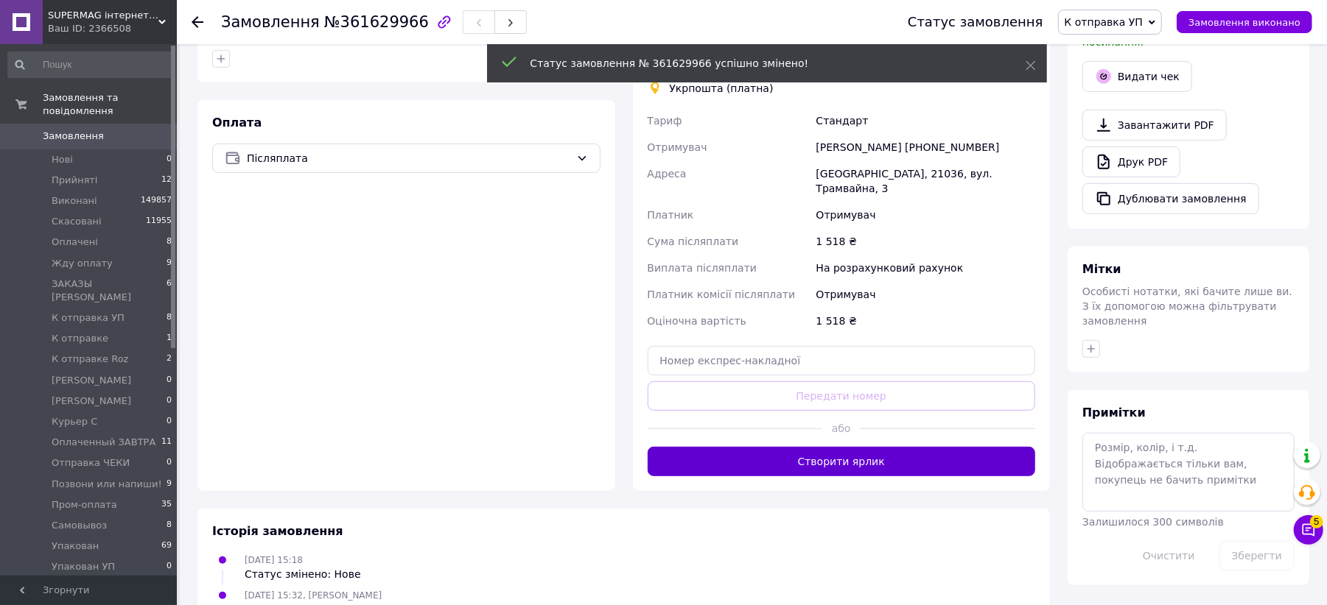
scroll to position [560, 0]
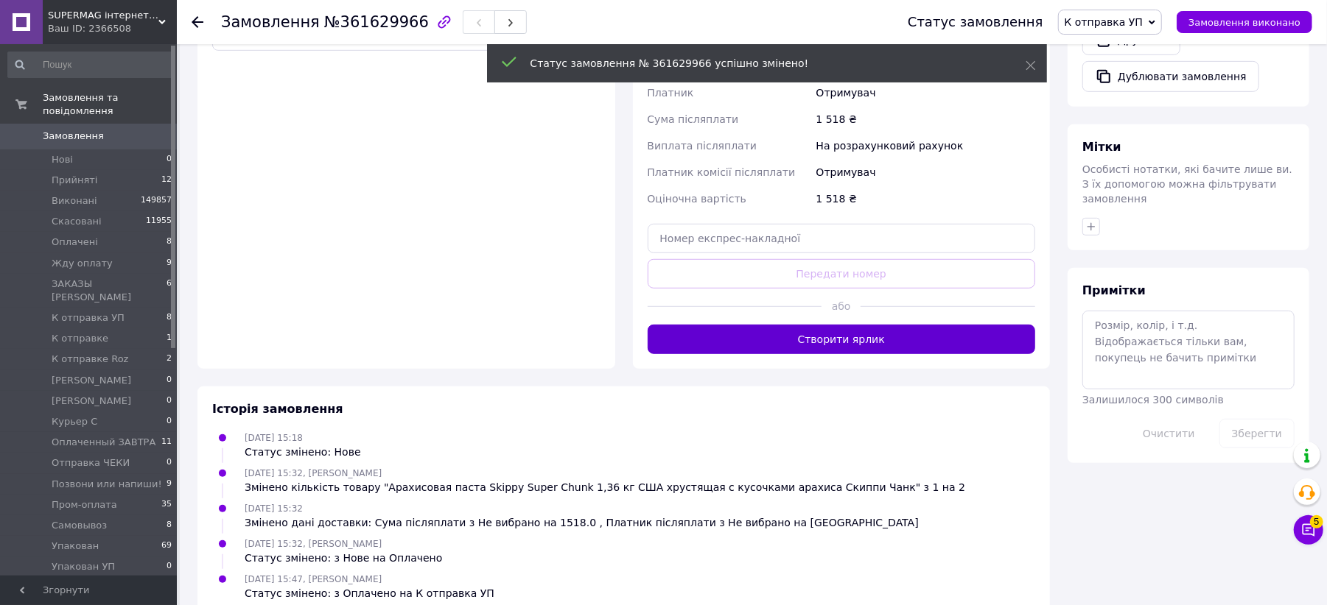
click at [810, 325] on button "Створити ярлик" at bounding box center [841, 339] width 388 height 29
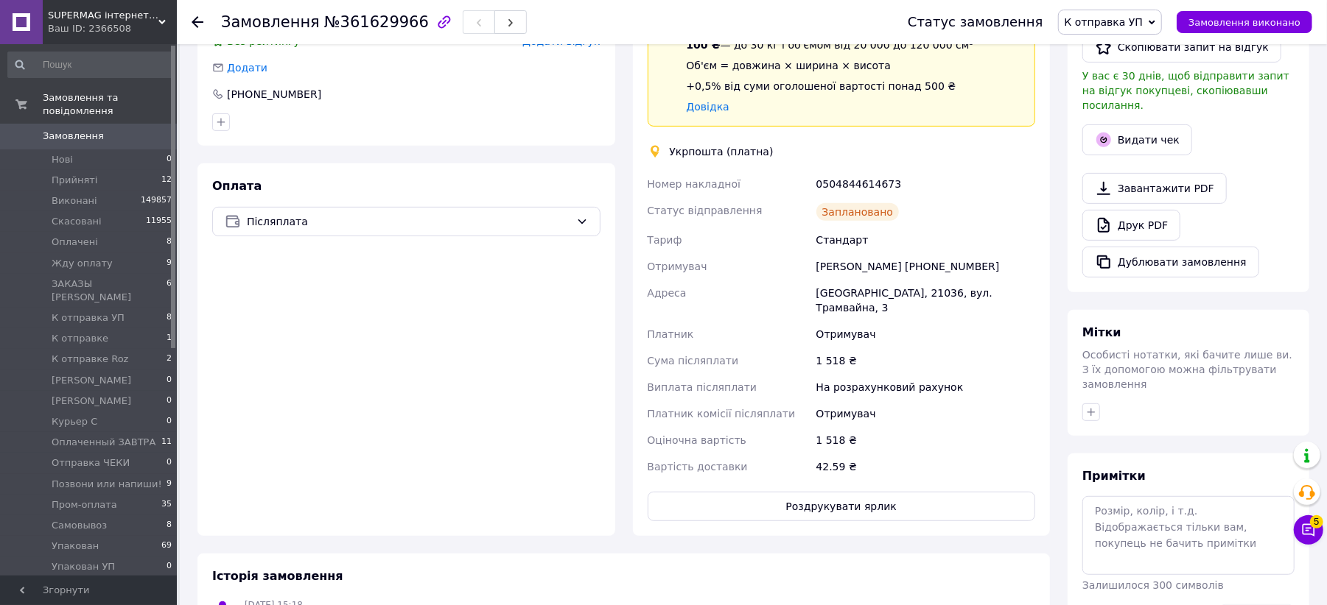
scroll to position [147, 0]
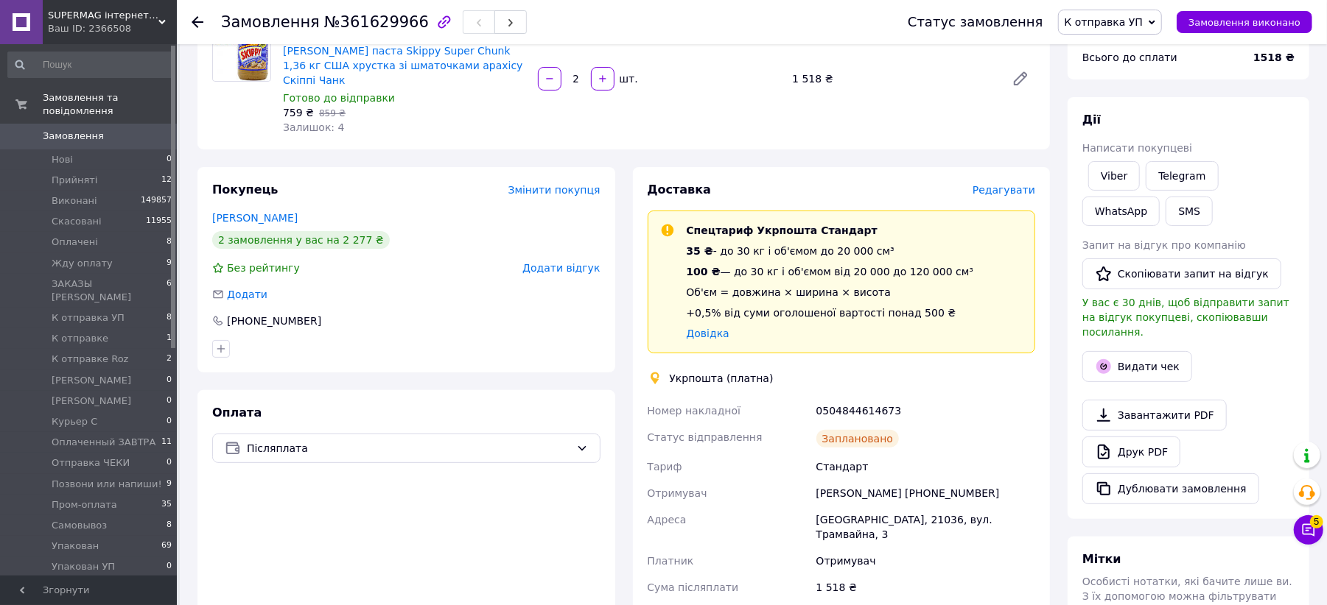
click at [878, 402] on div "0504844614673" at bounding box center [925, 411] width 225 height 27
copy div "0504844614673"
click at [923, 167] on div "Доставка Редагувати Спецтариф Укрпошта Стандарт 35 ₴ - до 30 кг і об'ємом до 20…" at bounding box center [842, 465] width 418 height 596
